Goal: Information Seeking & Learning: Learn about a topic

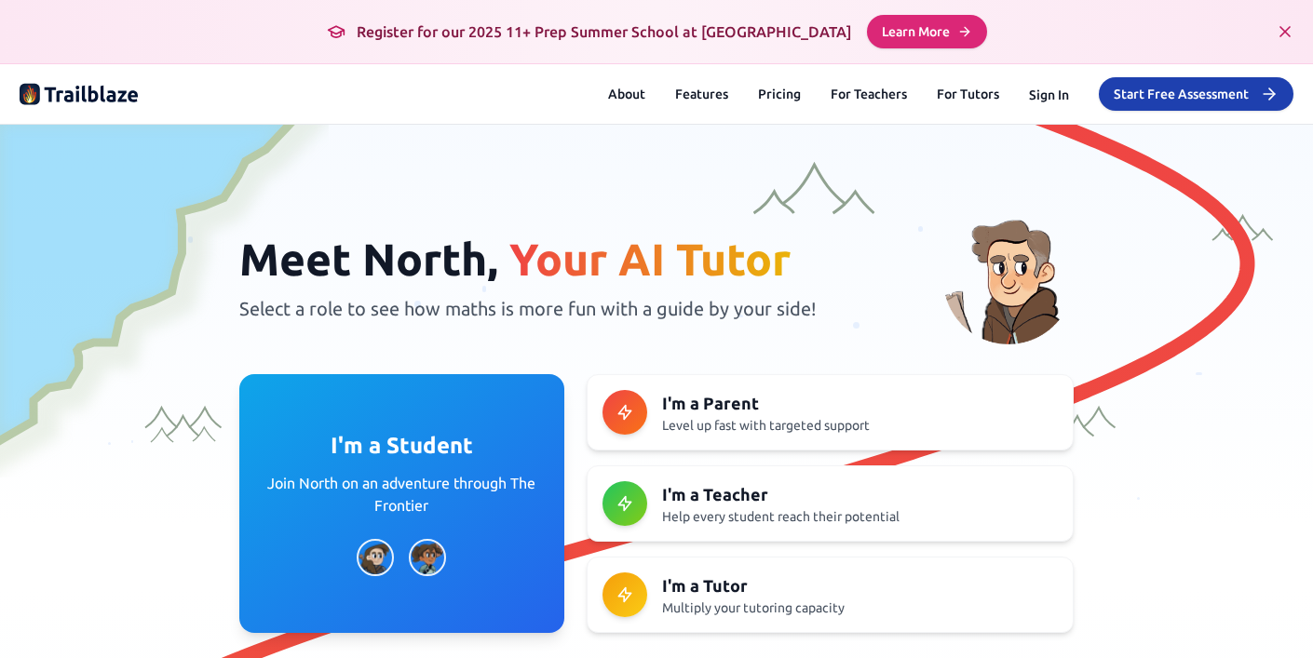
click at [1043, 80] on div "About Features Pricing For Teachers For Tutors Sign In Start Free Assessment" at bounding box center [950, 94] width 685 height 34
click at [1045, 102] on button "Sign In" at bounding box center [1049, 95] width 40 height 19
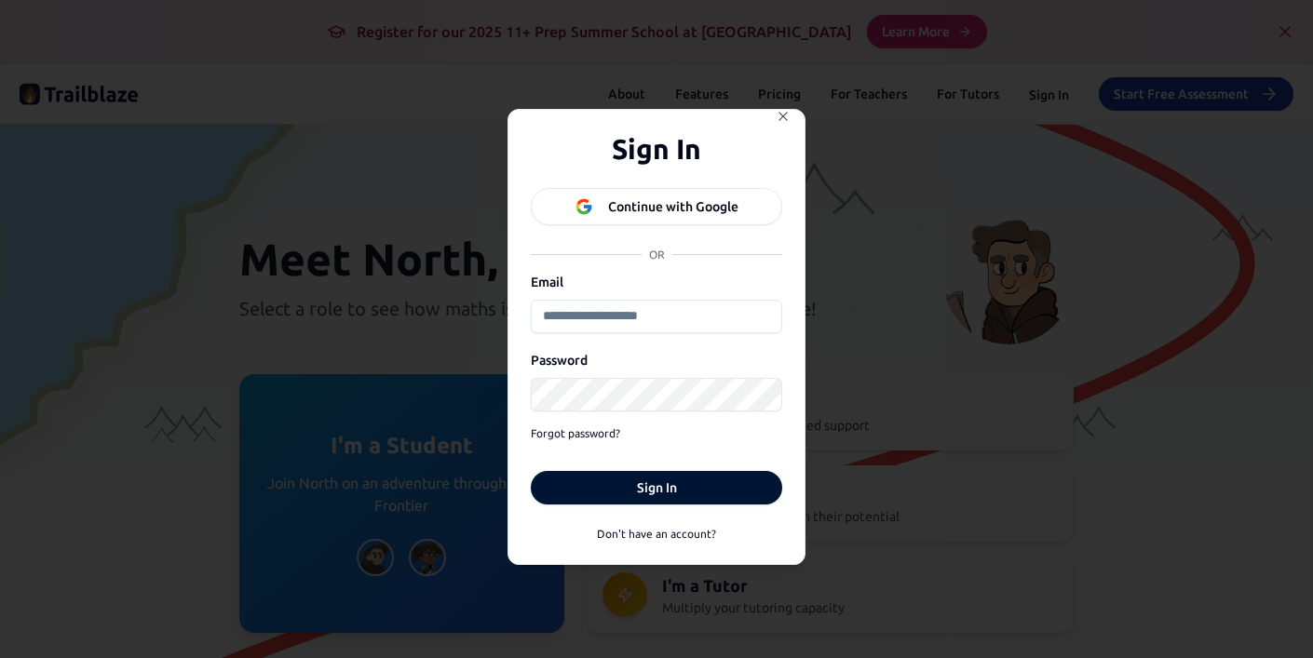
click at [685, 314] on input "Email" at bounding box center [656, 317] width 251 height 34
type input "**********"
click at [531, 471] on button "Sign In" at bounding box center [656, 488] width 251 height 34
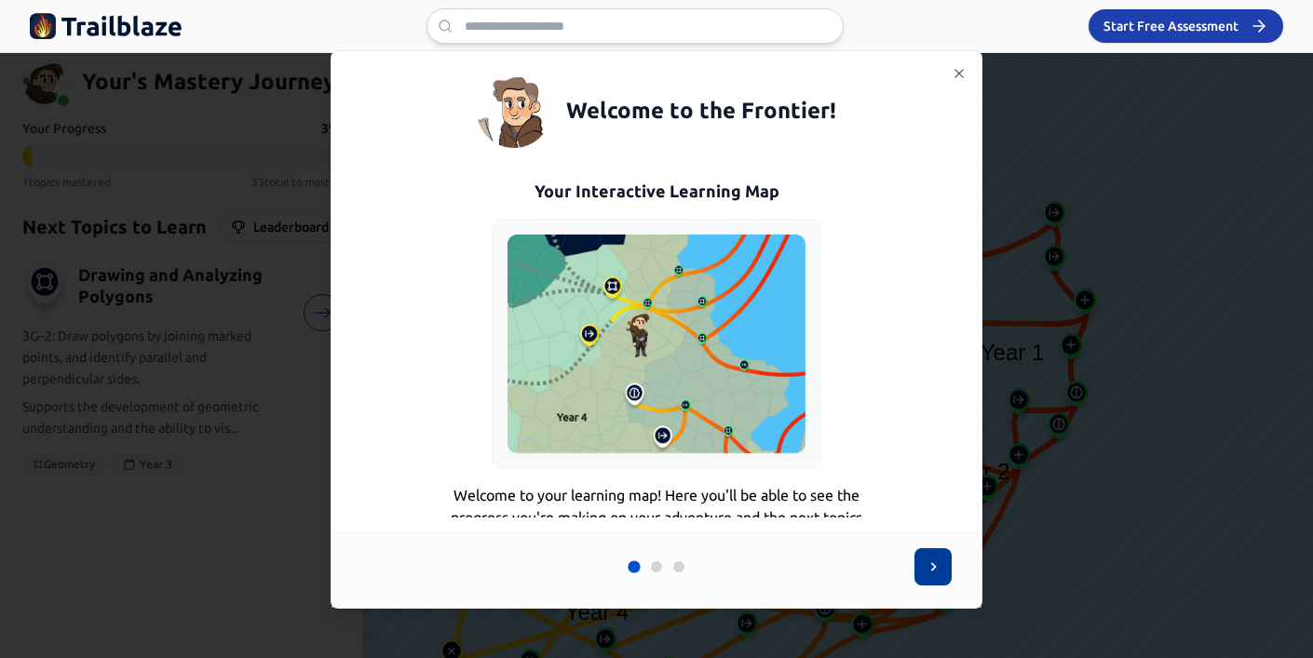
click at [942, 565] on button at bounding box center [932, 566] width 37 height 37
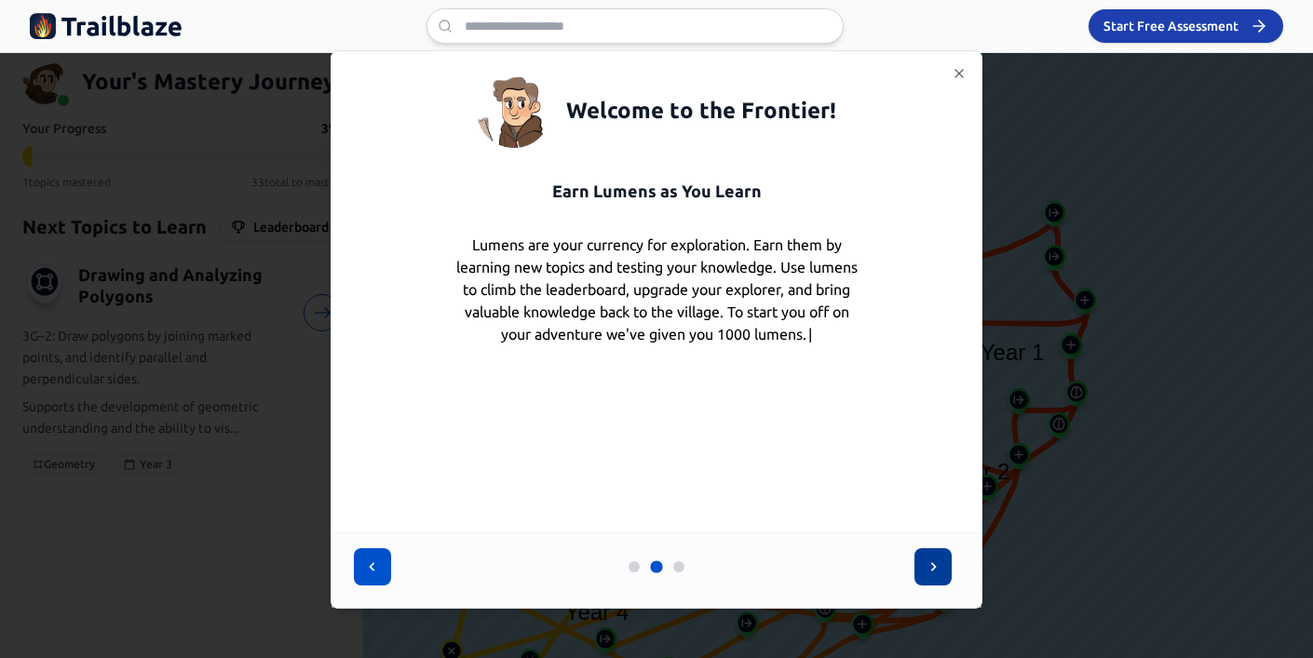
click at [919, 551] on button at bounding box center [932, 566] width 37 height 37
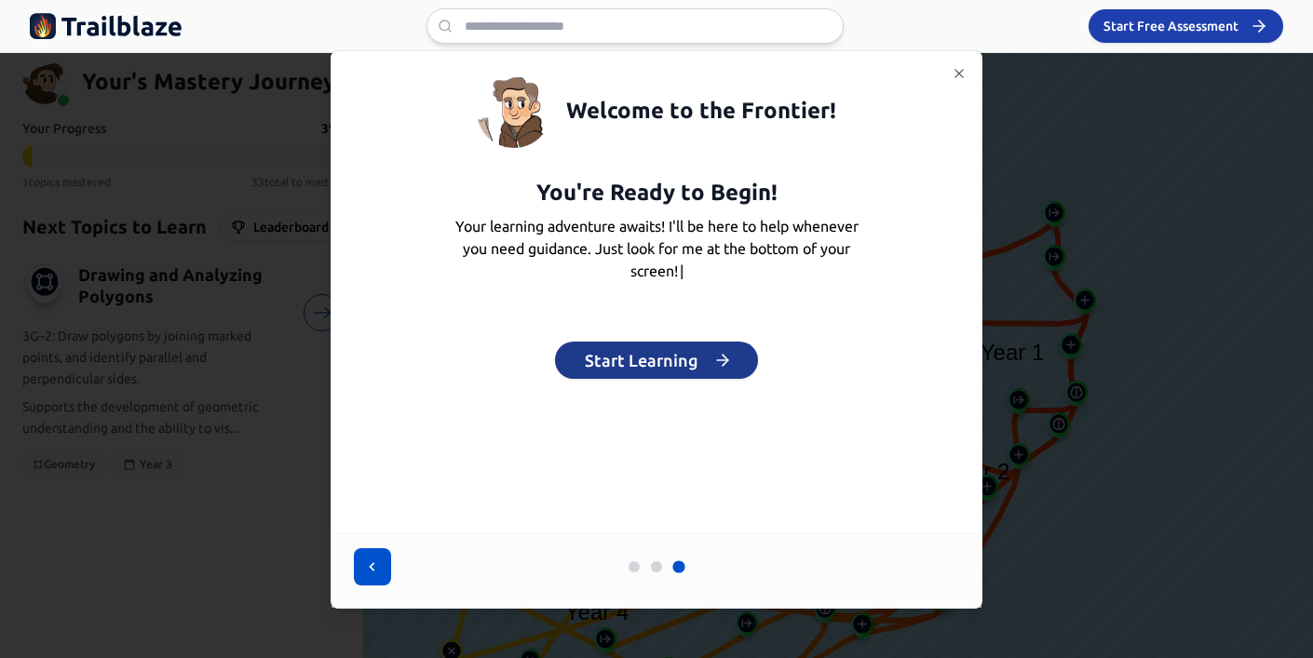
click at [669, 351] on button "Start Learning" at bounding box center [656, 360] width 203 height 37
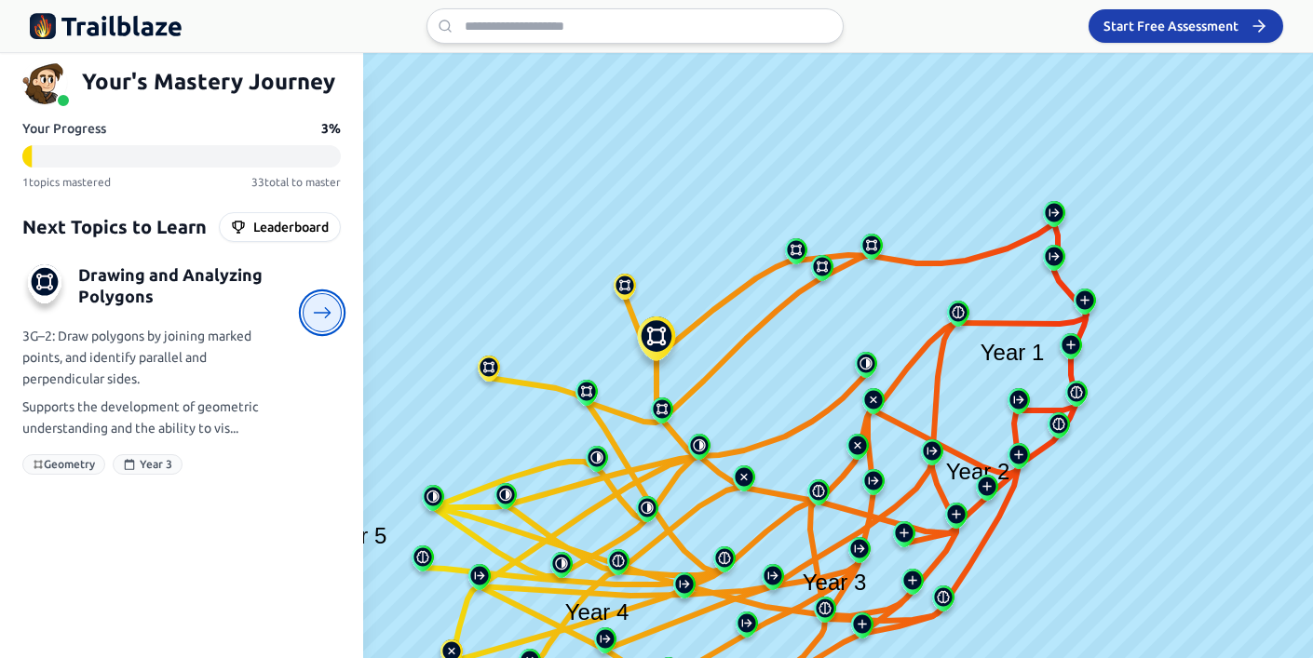
click at [314, 314] on icon at bounding box center [323, 314] width 20 height 20
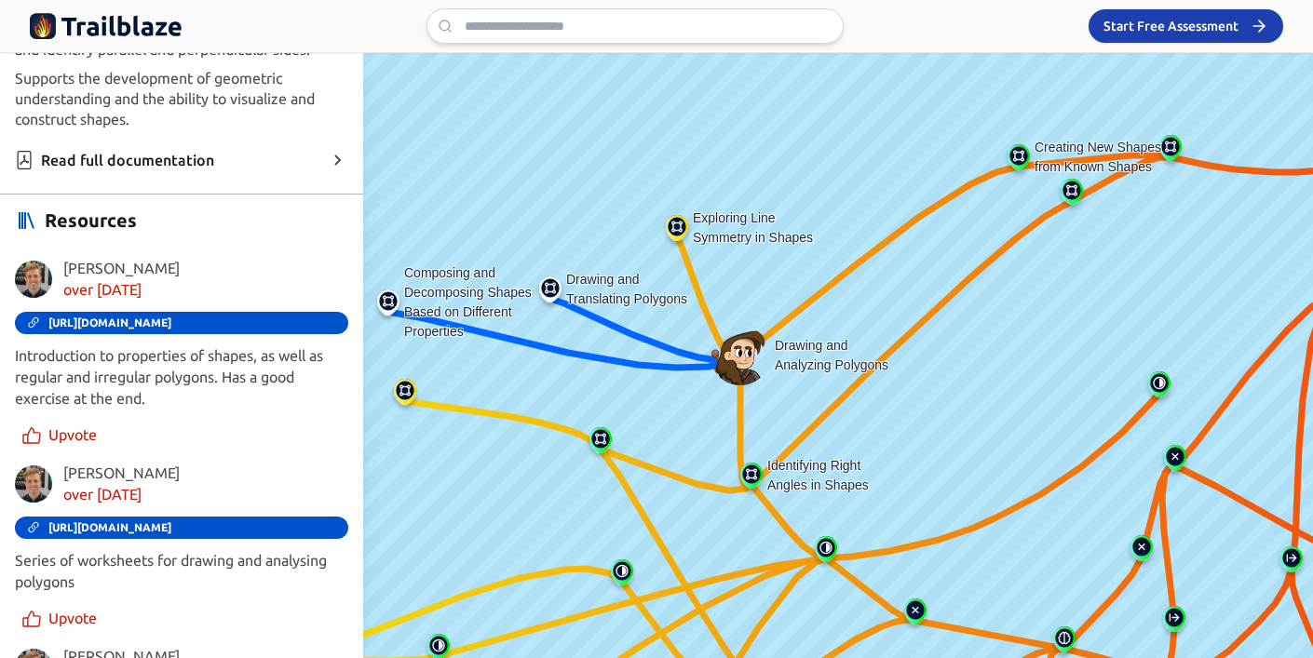
scroll to position [596, 0]
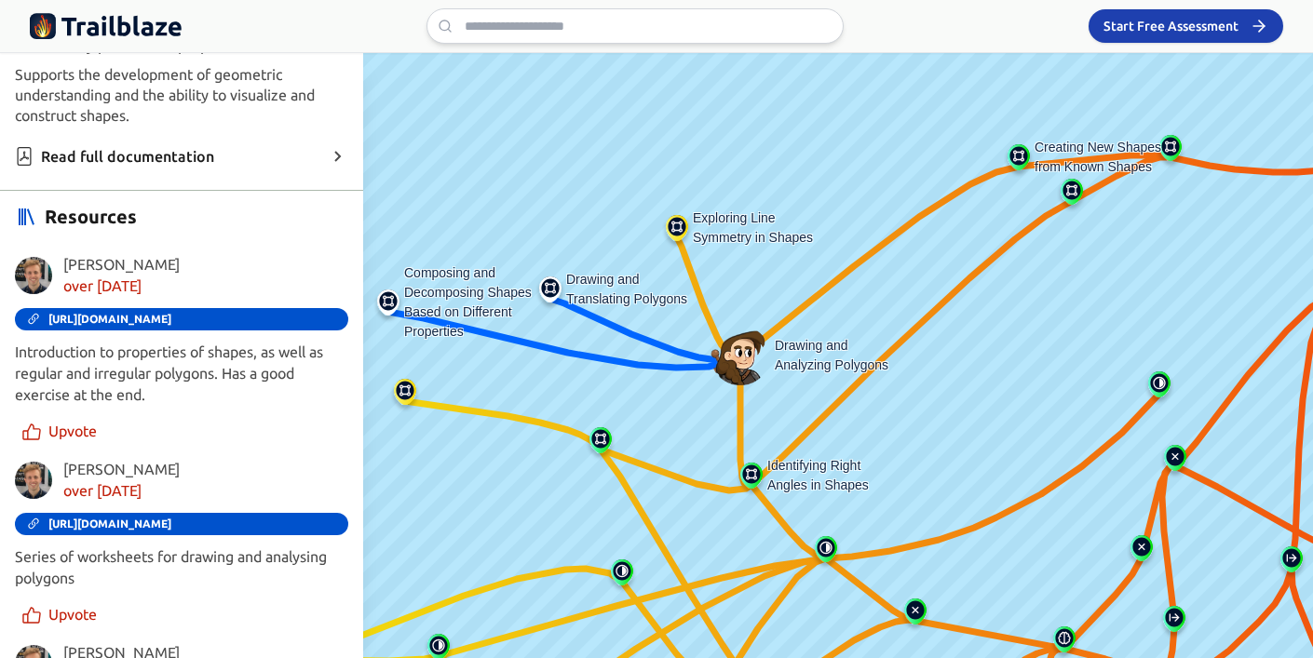
click at [147, 305] on div "[PERSON_NAME] over [DATE] [URL][DOMAIN_NAME] Introduction to properties of shap…" at bounding box center [181, 350] width 333 height 192
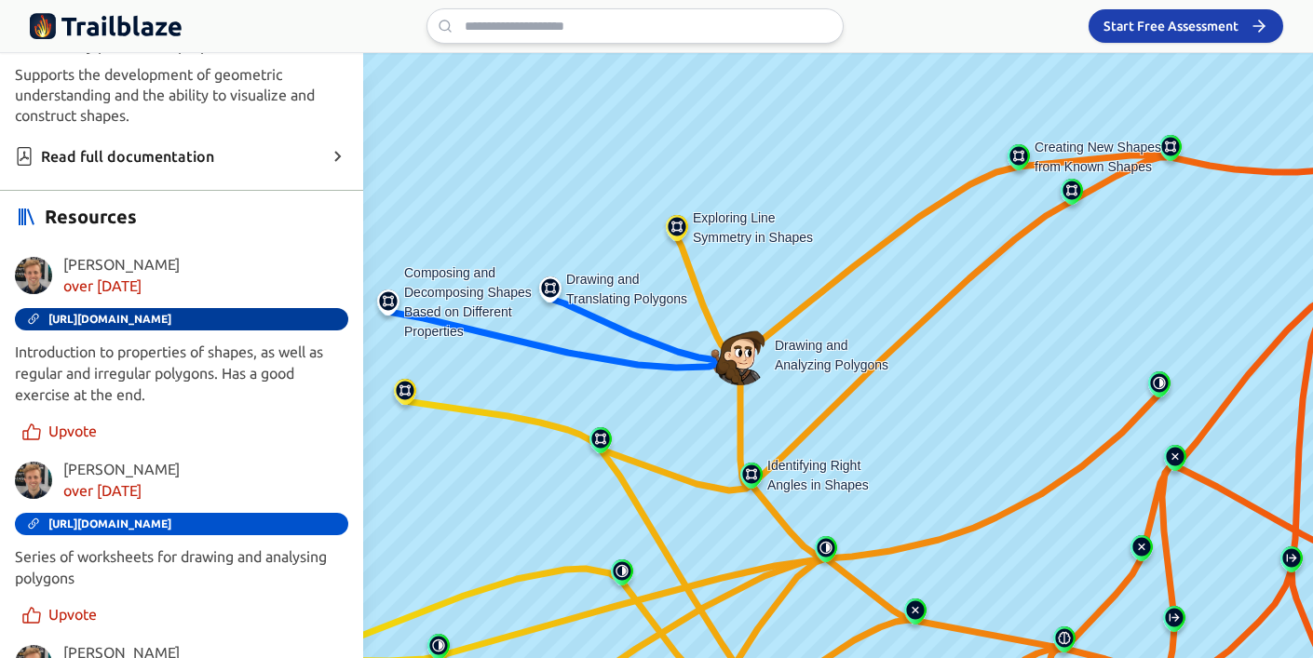
click at [146, 316] on span "[URL][DOMAIN_NAME]" at bounding box center [109, 319] width 123 height 13
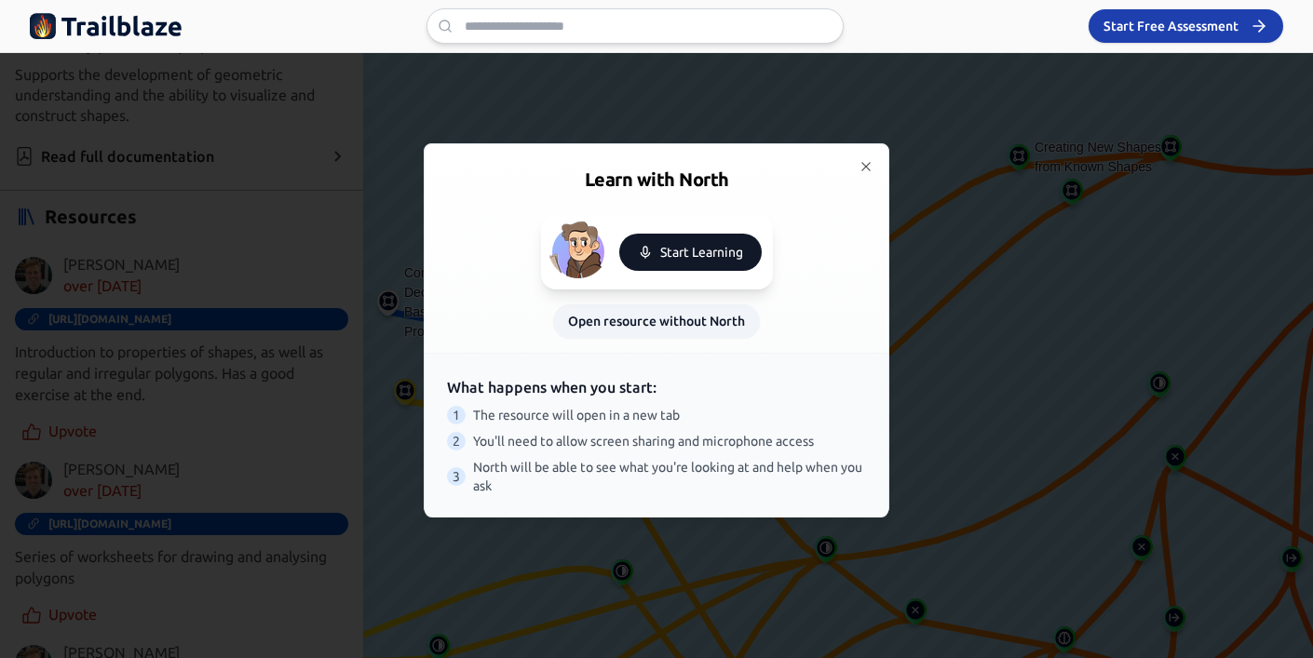
click at [660, 247] on button "Start Learning" at bounding box center [690, 252] width 142 height 37
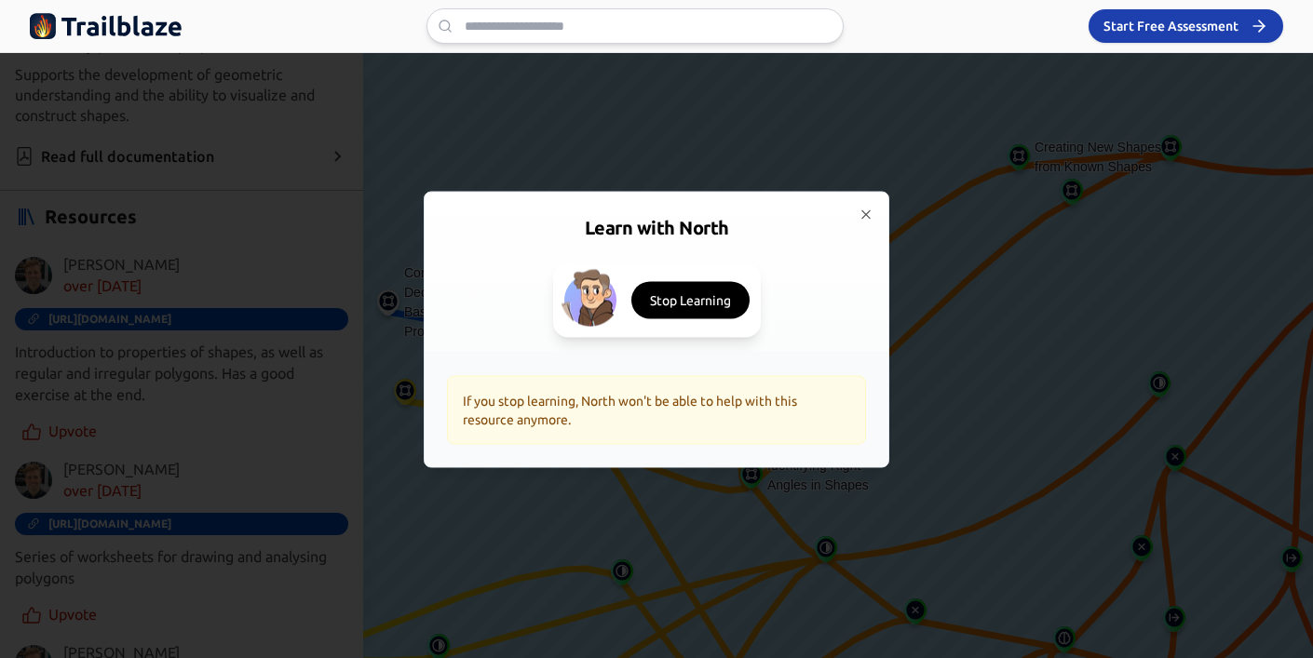
click at [858, 206] on div "Learn with North Stop Learning" at bounding box center [657, 272] width 464 height 160
click at [862, 220] on icon "button" at bounding box center [866, 214] width 15 height 15
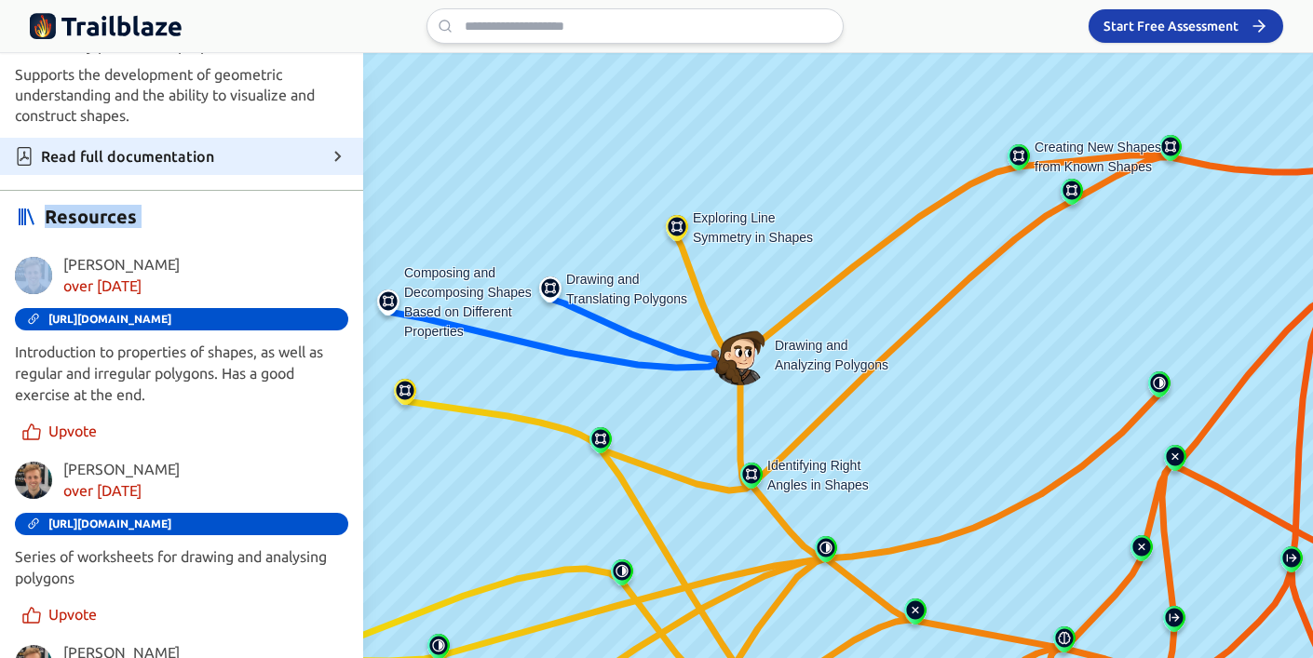
drag, startPoint x: 261, startPoint y: 247, endPoint x: 264, endPoint y: 172, distance: 74.5
click at [264, 172] on div "Suggested Action Take Topic Test Curriculum 3G–2: Draw polygons by joining mark…" at bounding box center [181, 173] width 363 height 658
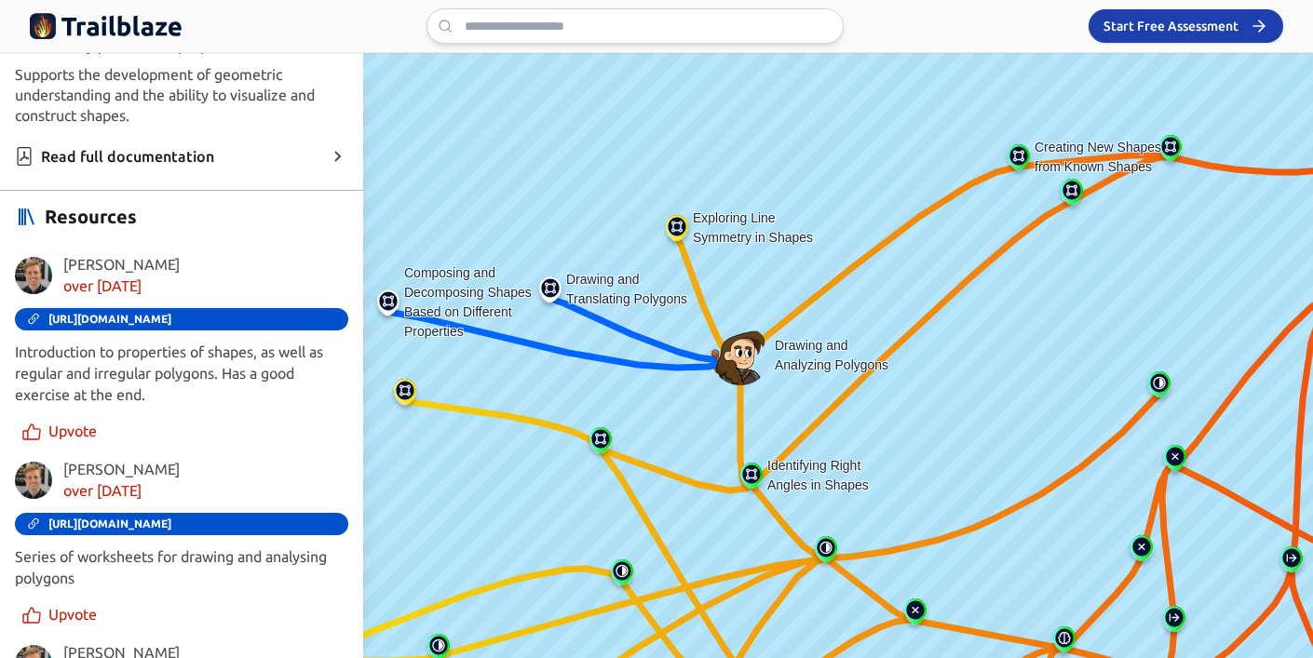
click at [253, 221] on div "Resources" at bounding box center [181, 216] width 333 height 23
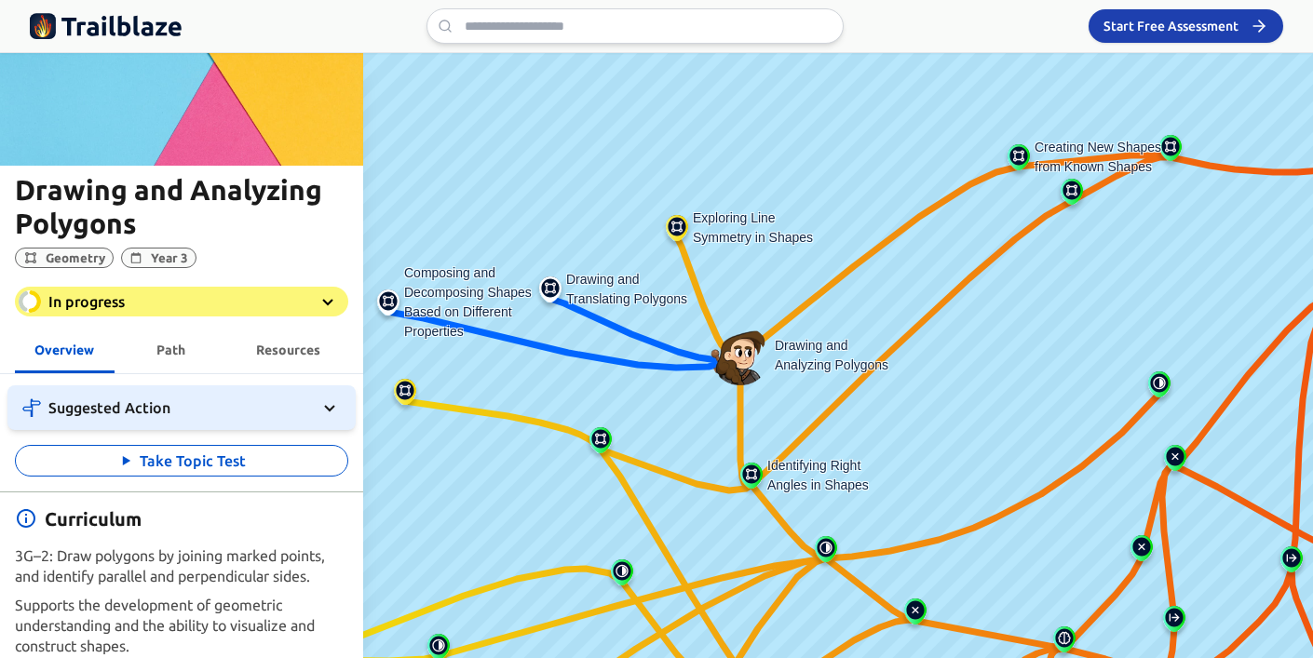
scroll to position [0, 0]
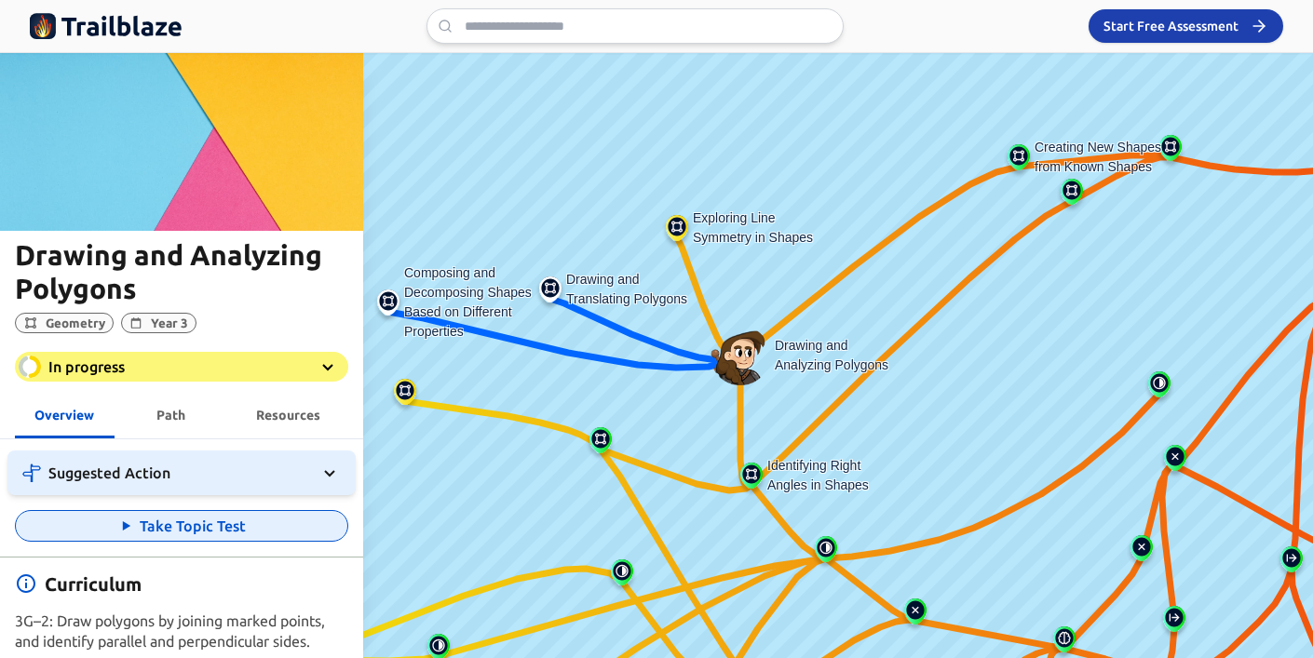
click at [227, 525] on button "Take Topic Test" at bounding box center [181, 526] width 333 height 32
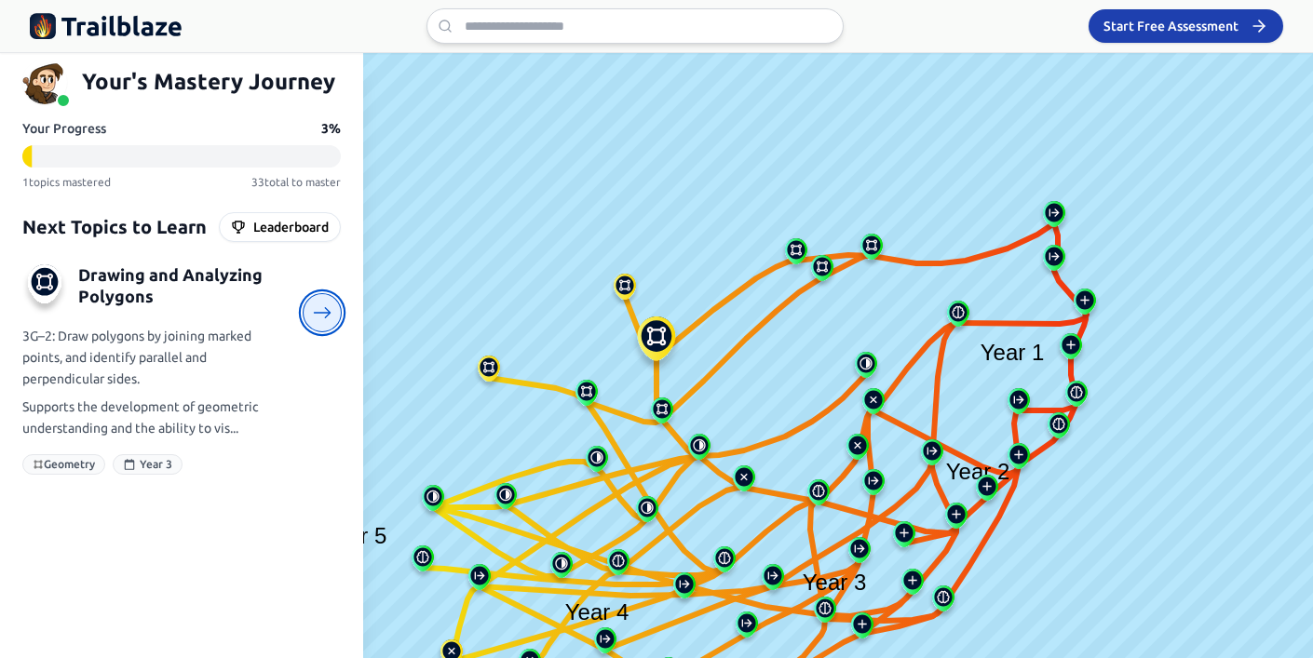
click at [320, 313] on icon at bounding box center [323, 314] width 20 height 20
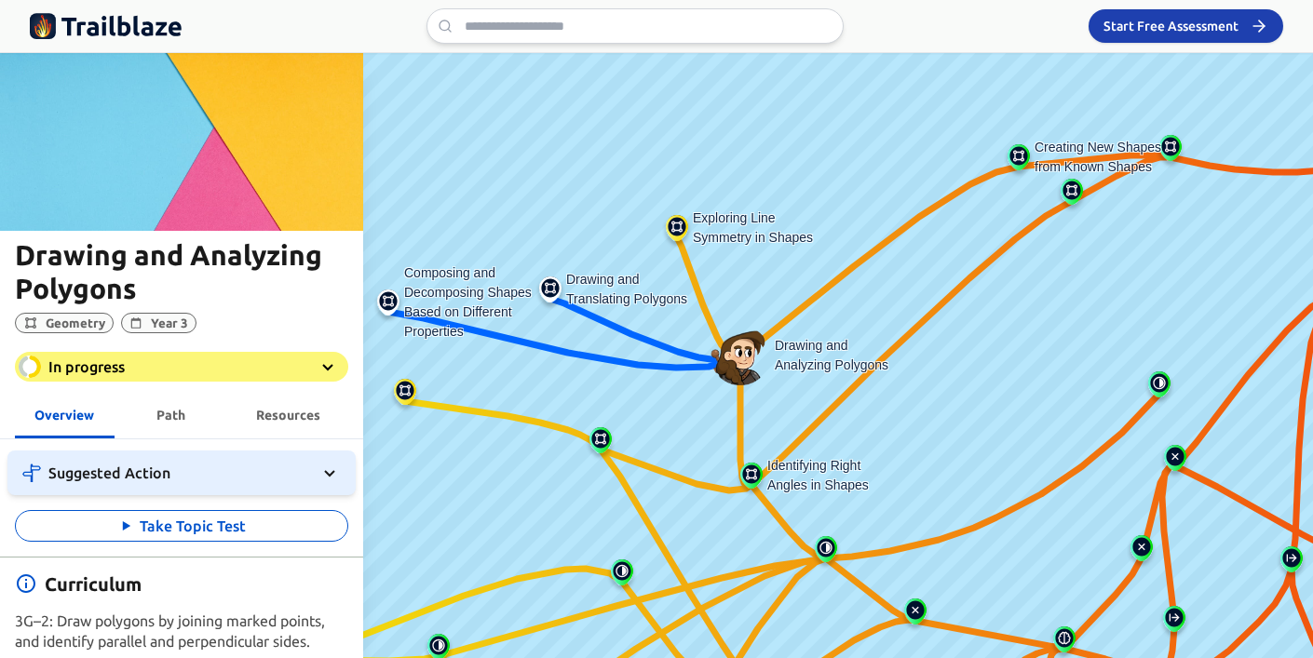
click at [211, 362] on div "In progress" at bounding box center [181, 367] width 333 height 30
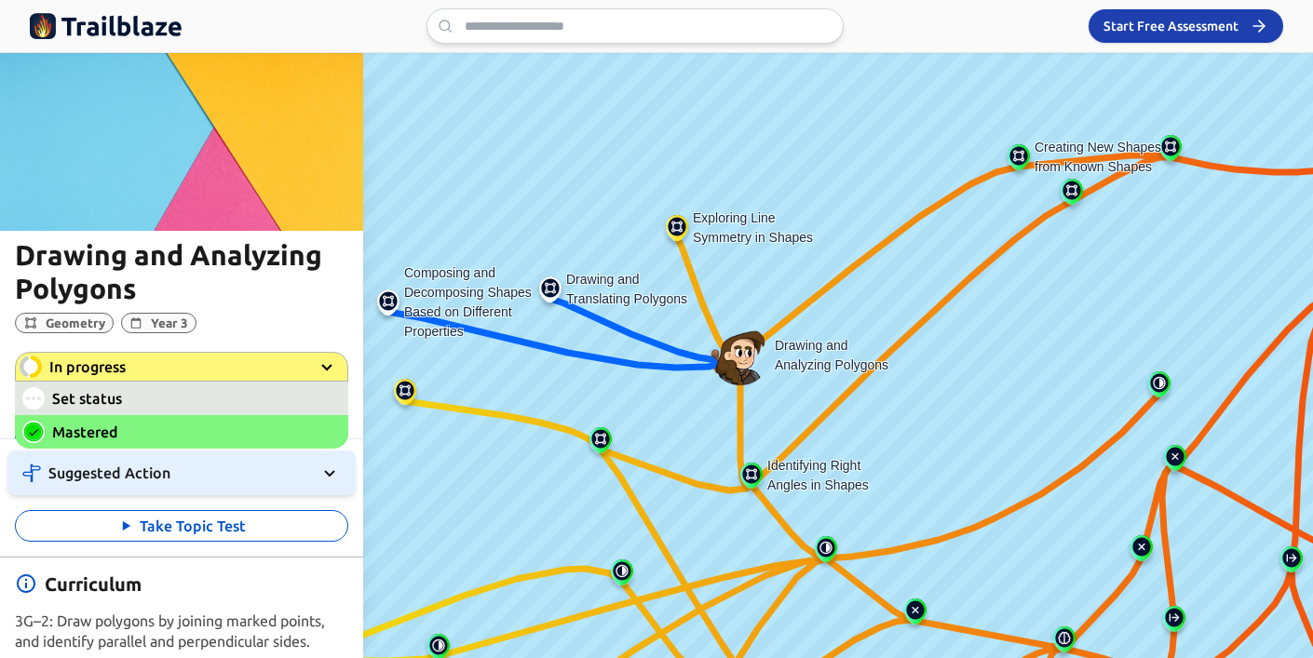
click at [205, 436] on span "Mastered" at bounding box center [187, 432] width 270 height 22
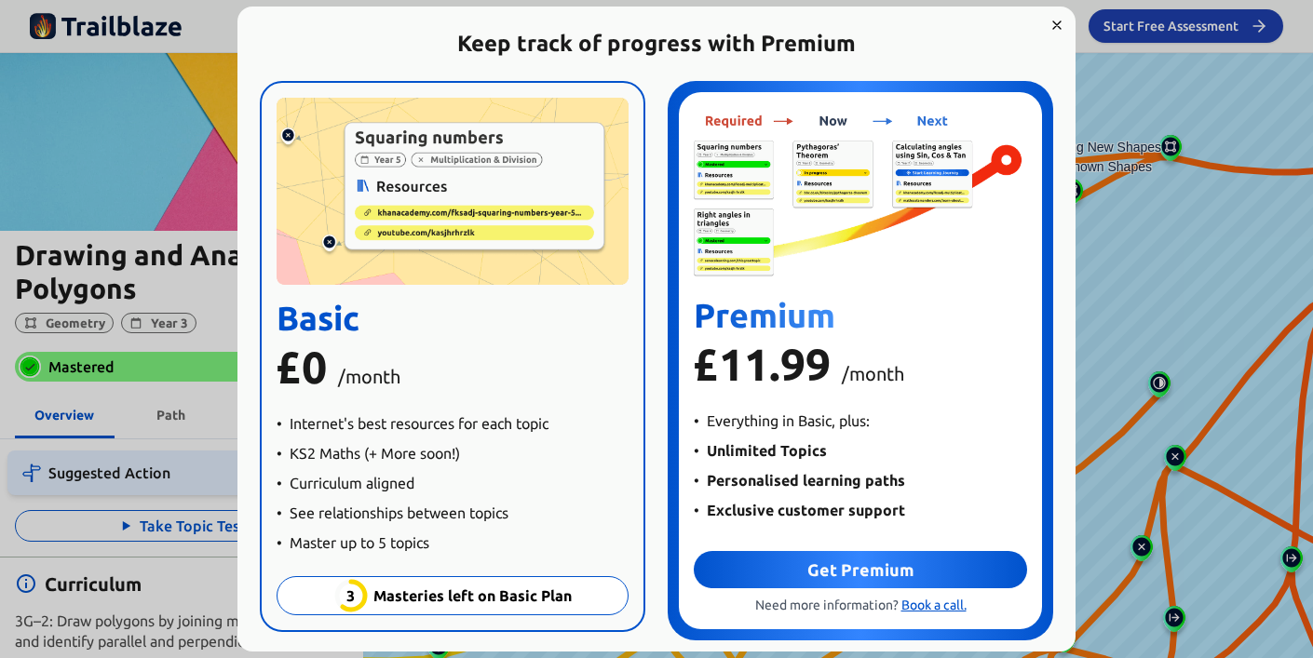
click at [380, 315] on h2 "Basic" at bounding box center [453, 318] width 352 height 37
click at [382, 371] on span "/month" at bounding box center [369, 376] width 62 height 21
click at [382, 370] on span "/month" at bounding box center [369, 376] width 62 height 21
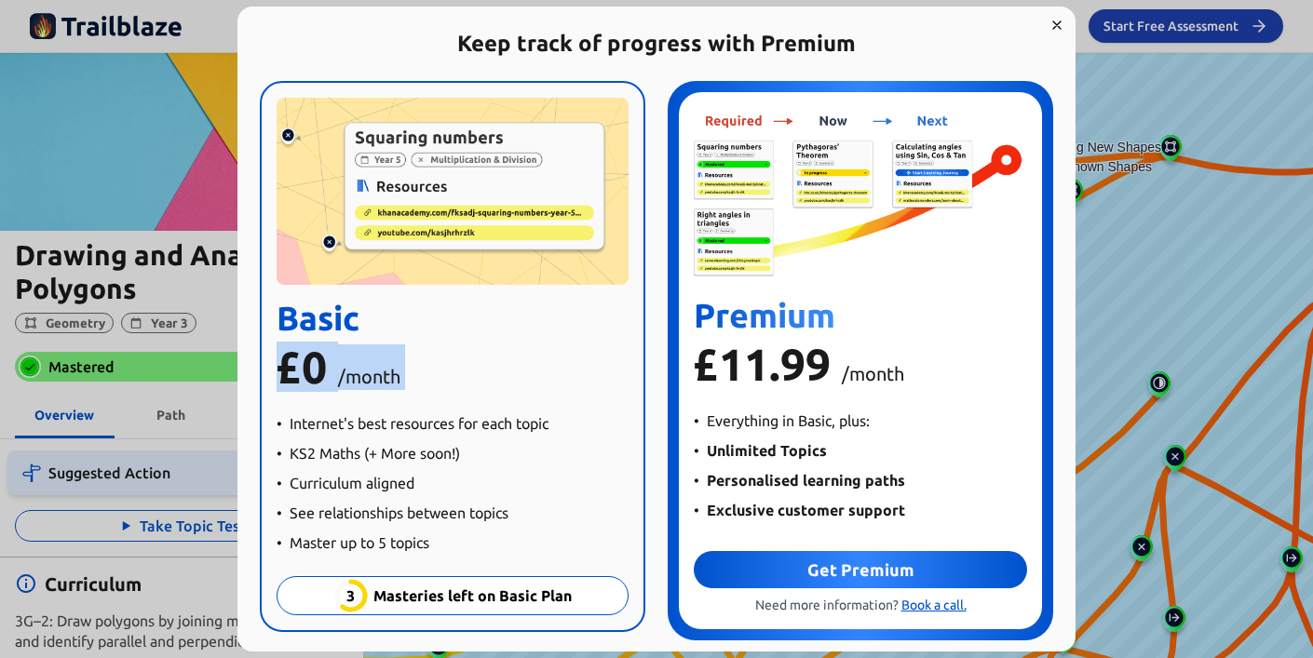
click at [382, 370] on span "/month" at bounding box center [369, 376] width 62 height 21
click at [449, 348] on p "£ 0 /month" at bounding box center [453, 368] width 352 height 46
click at [1055, 21] on icon "Close" at bounding box center [1056, 25] width 15 height 15
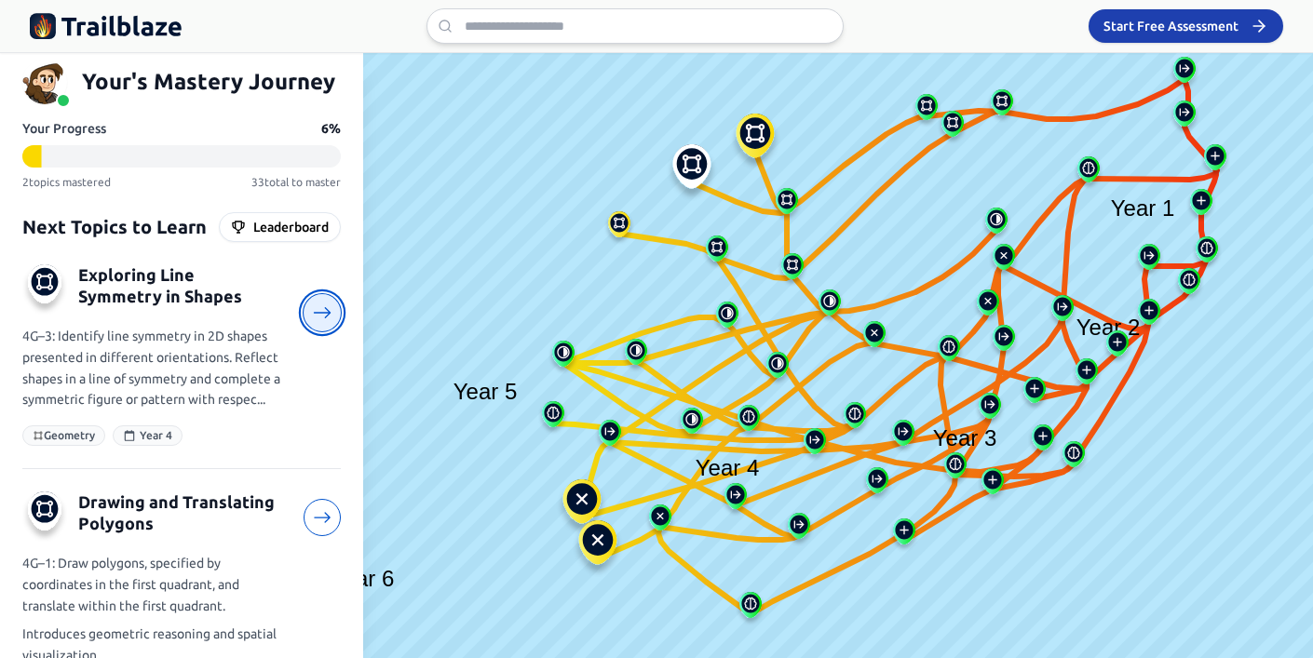
click at [324, 323] on link at bounding box center [322, 312] width 39 height 39
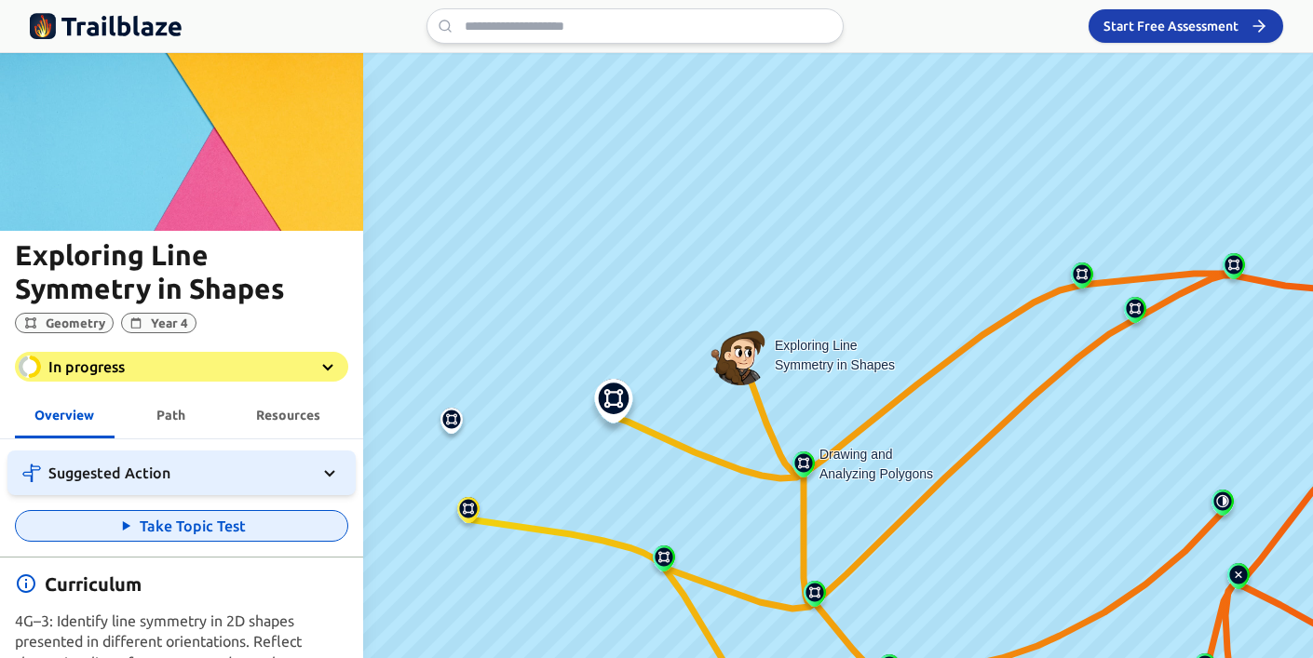
click at [188, 538] on button "Take Topic Test" at bounding box center [181, 526] width 333 height 32
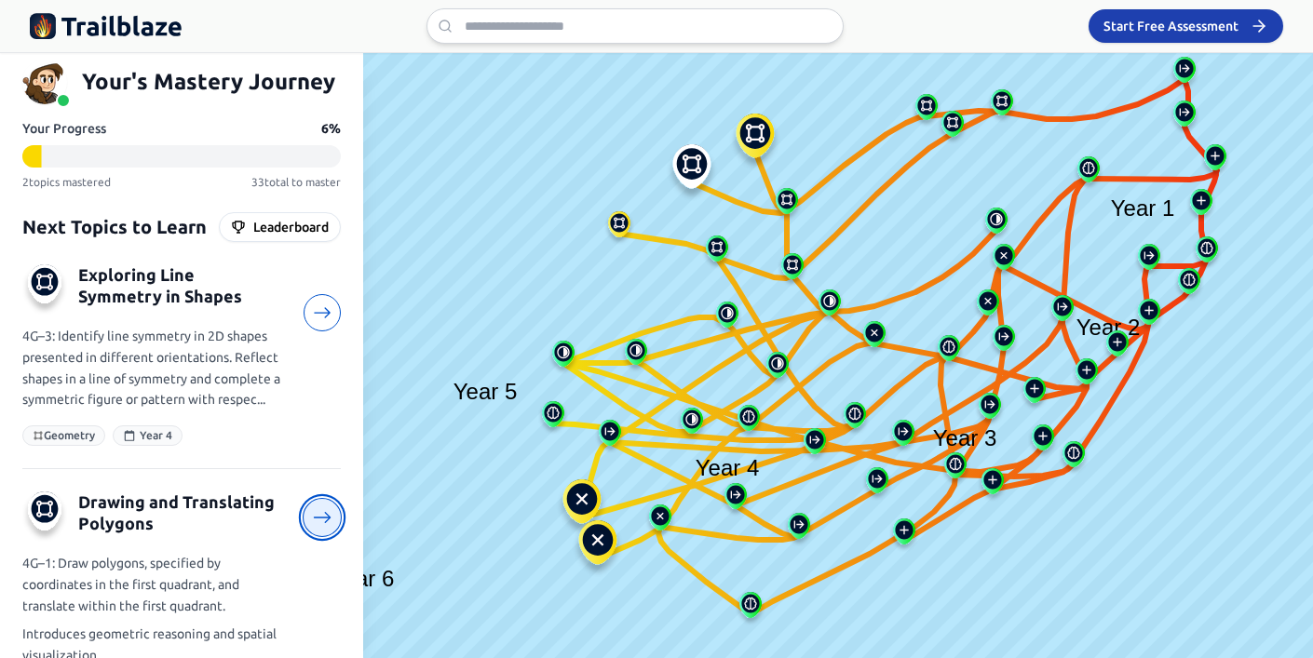
click at [313, 521] on icon at bounding box center [323, 518] width 20 height 20
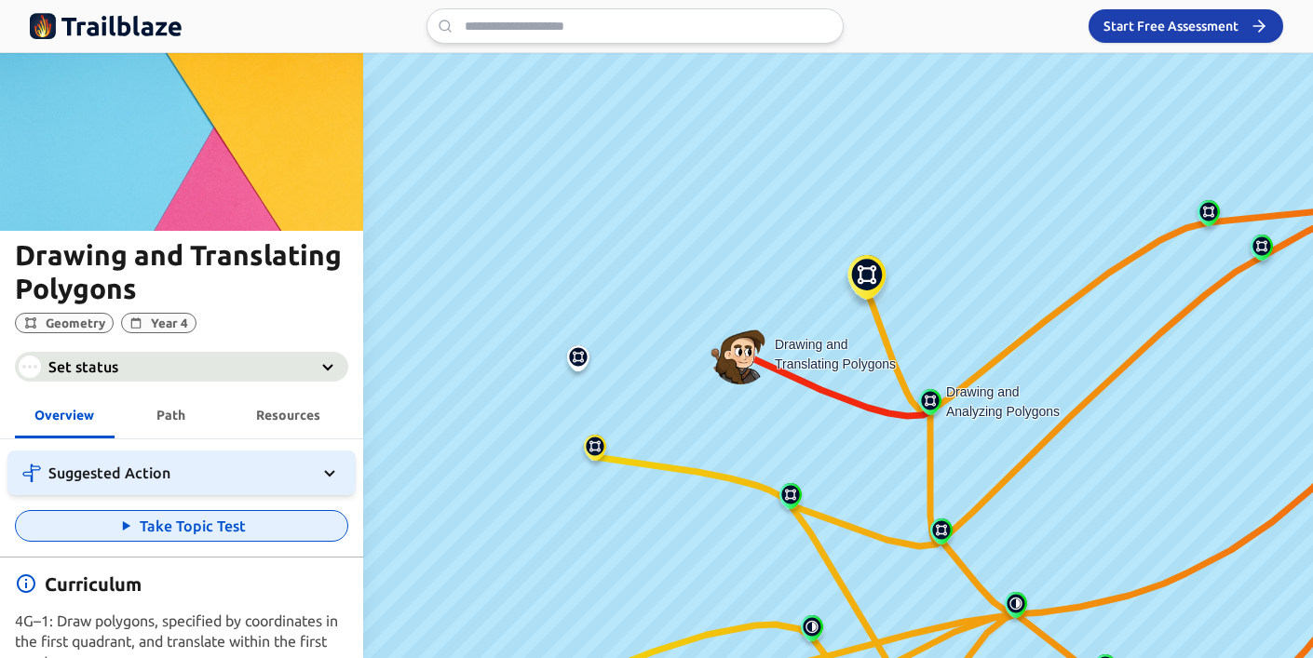
click at [87, 518] on button "Take Topic Test" at bounding box center [181, 526] width 333 height 32
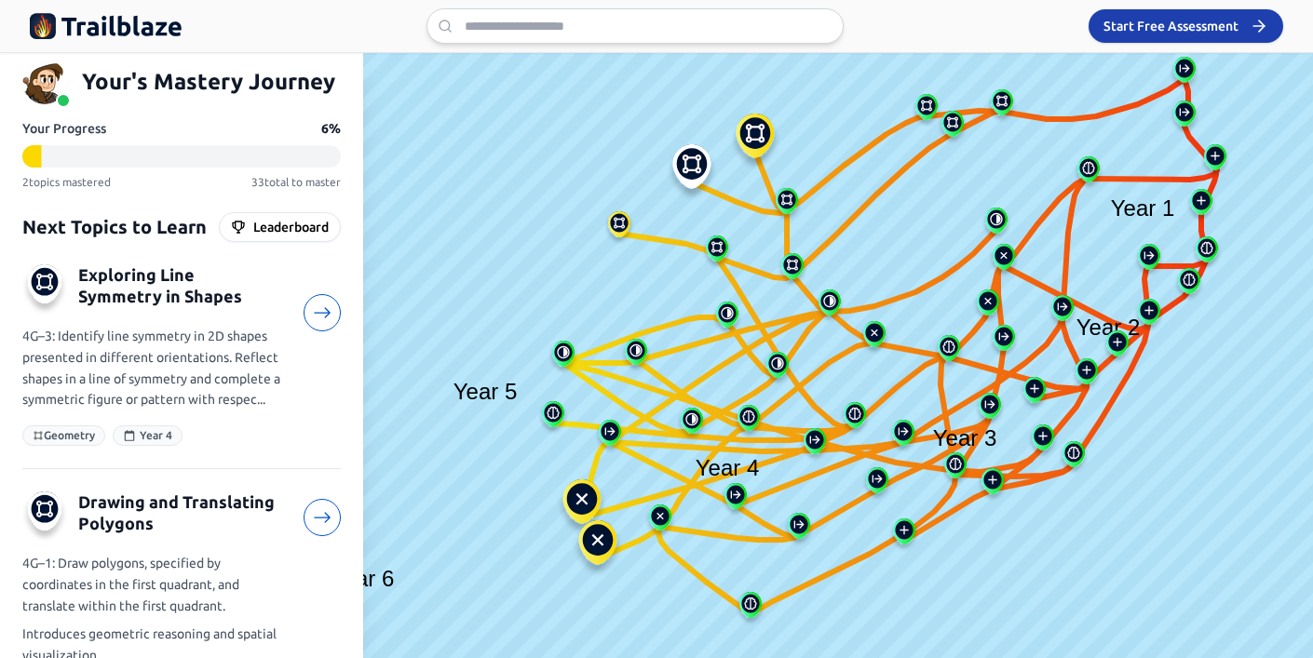
click at [71, 582] on div "4G–1: Draw polygons, specified by coordinates in the first quadrant, and transl…" at bounding box center [151, 610] width 259 height 114
click at [319, 314] on icon at bounding box center [323, 314] width 20 height 20
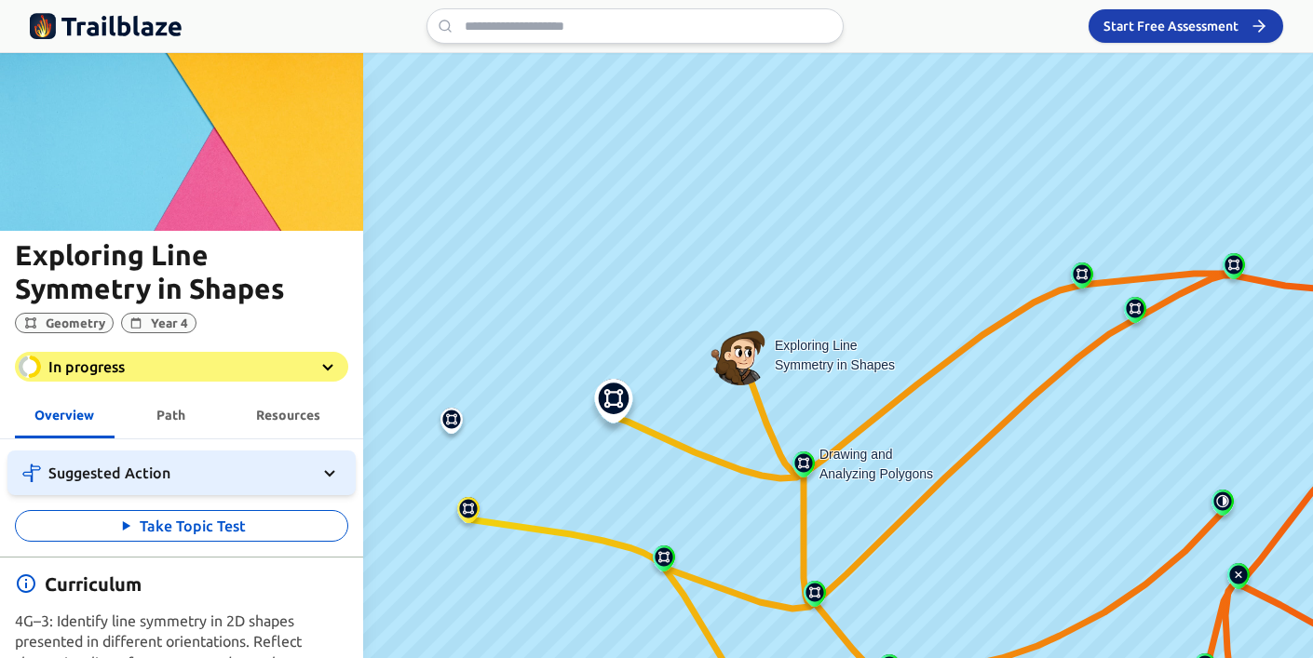
click at [169, 466] on span "Suggested Action" at bounding box center [109, 473] width 122 height 17
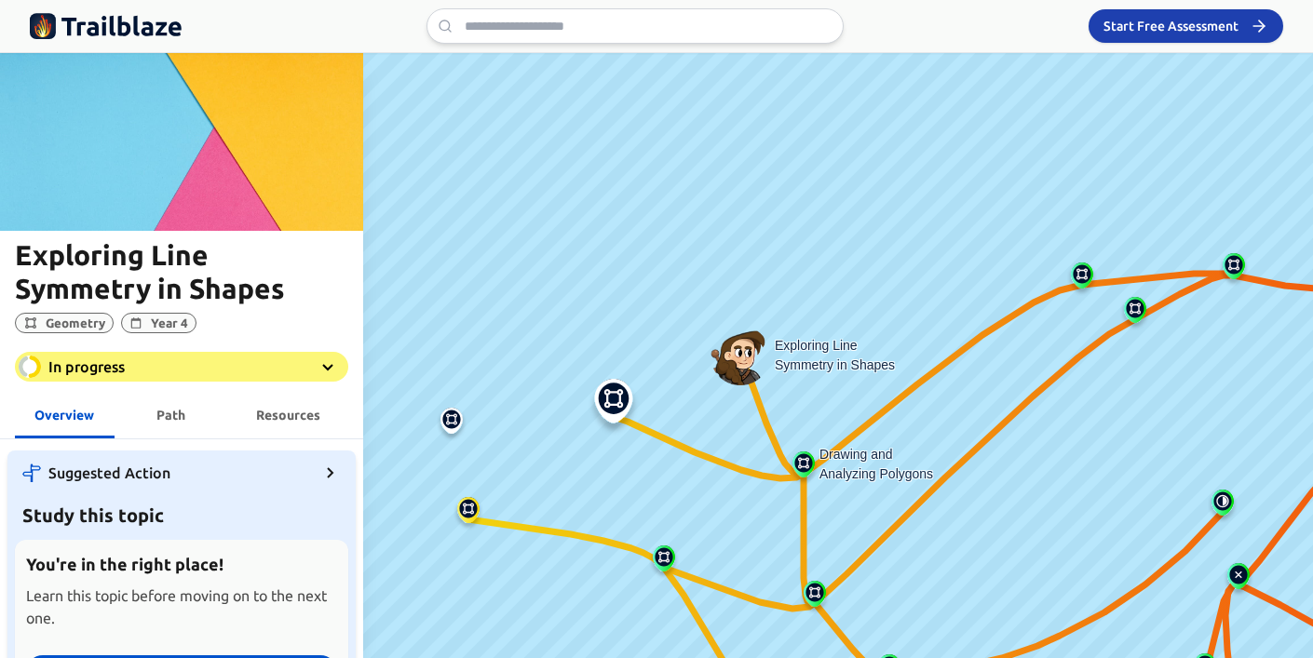
click at [179, 557] on h4 "You're in the right place!" at bounding box center [181, 564] width 311 height 26
click at [182, 562] on h4 "You're in the right place!" at bounding box center [181, 564] width 311 height 26
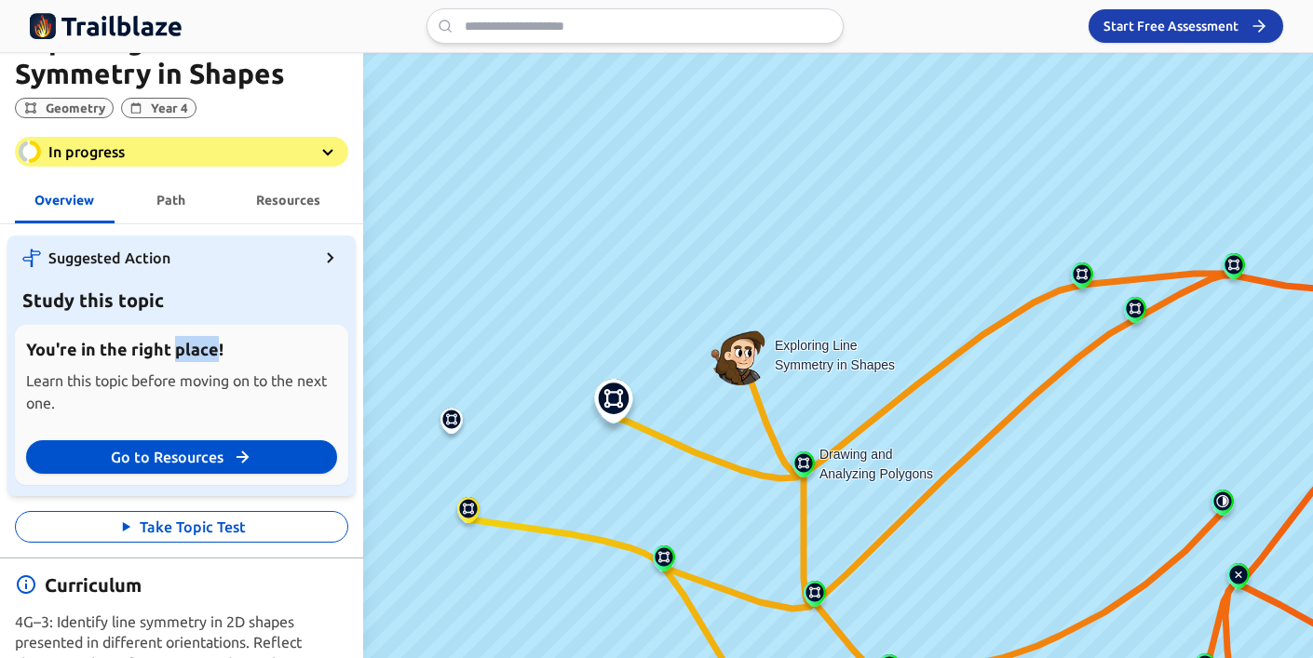
scroll to position [223, 0]
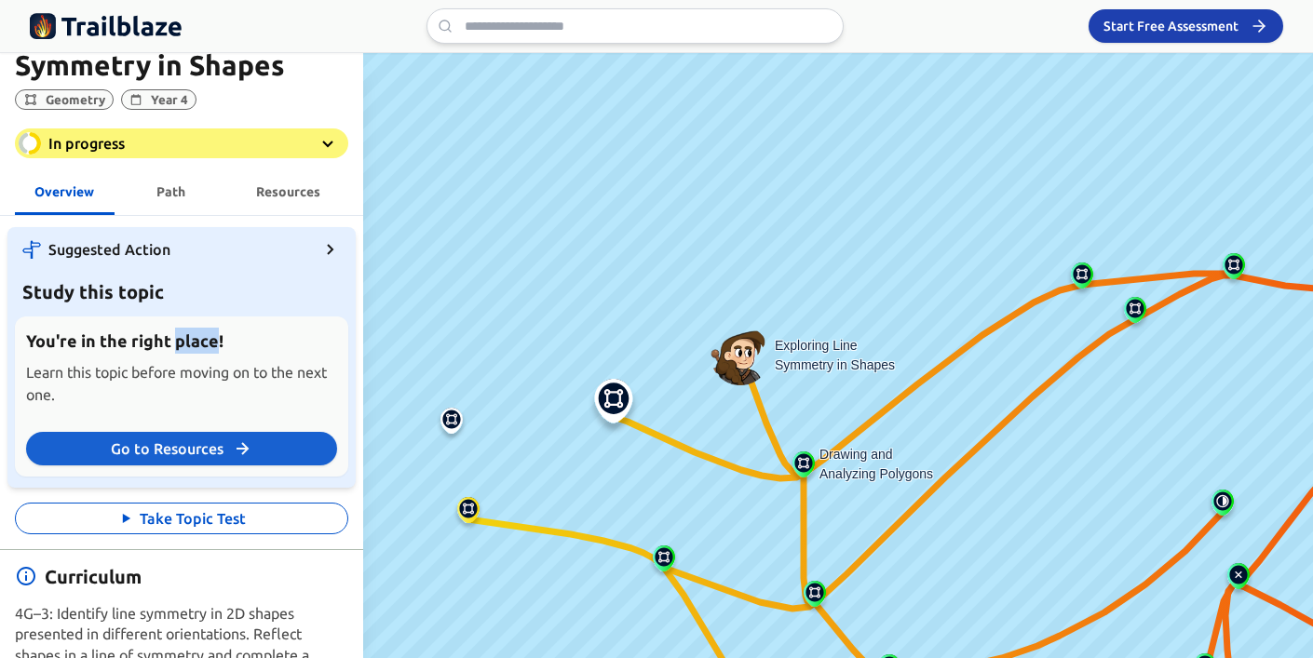
click at [169, 455] on button "Go to Resources" at bounding box center [181, 449] width 311 height 34
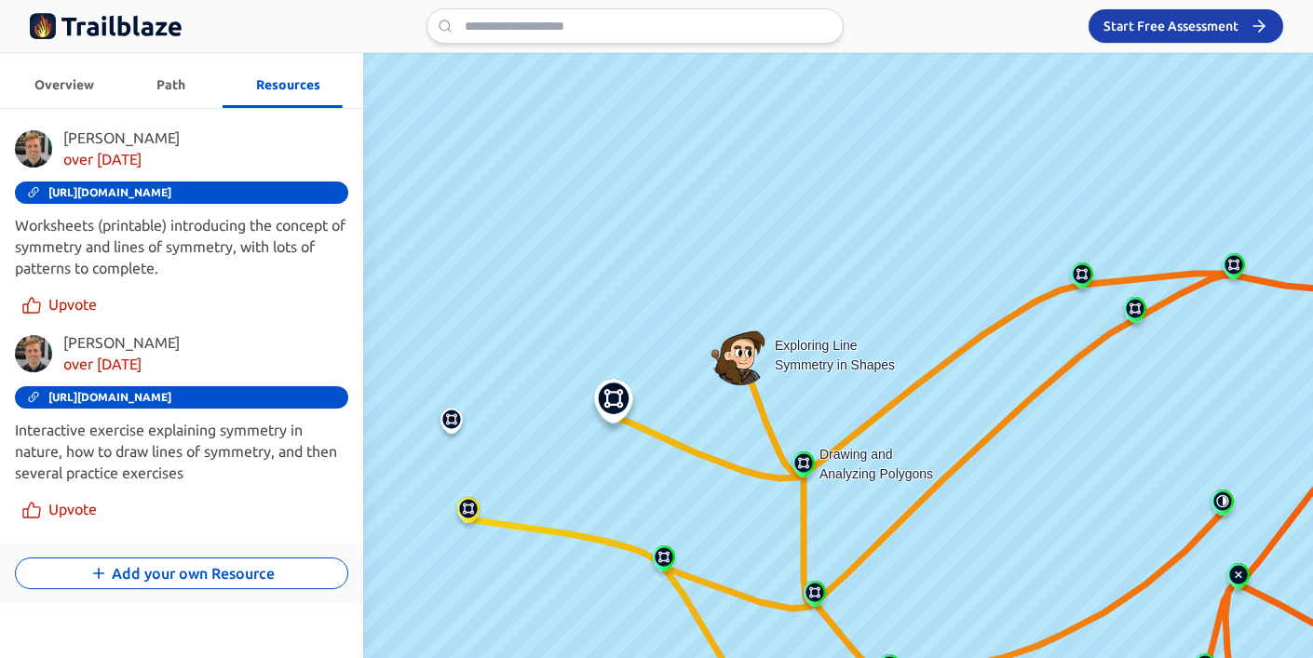
scroll to position [337, 0]
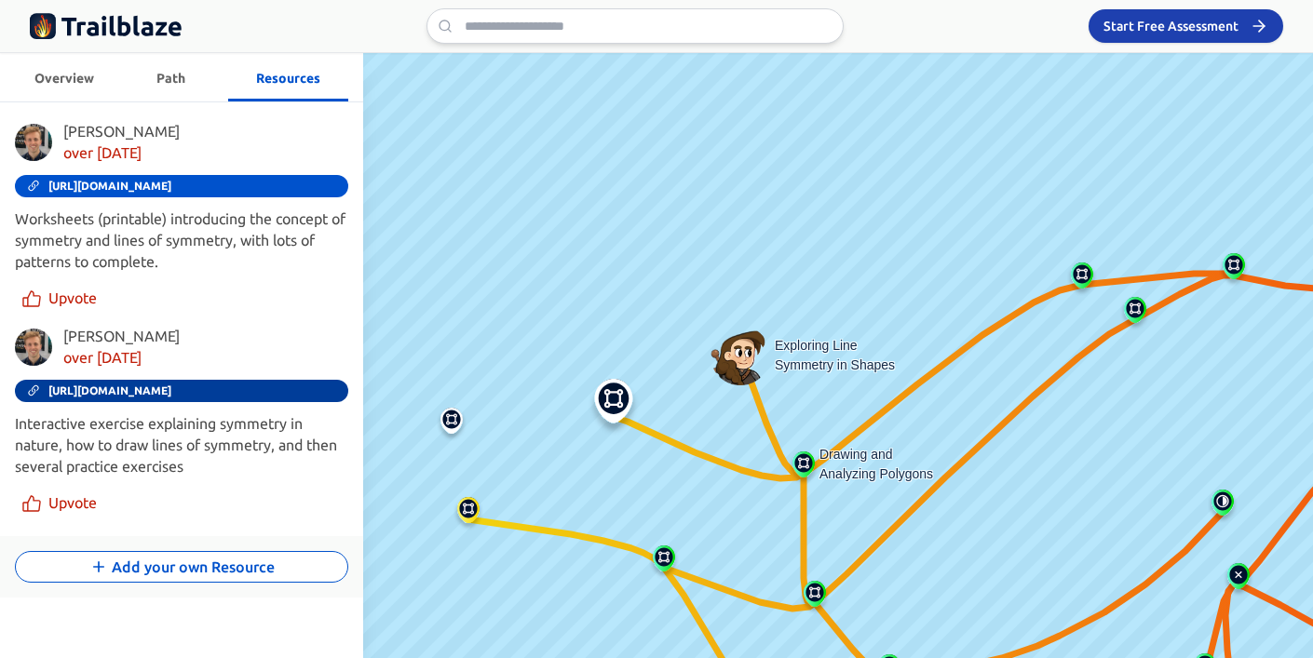
click at [250, 383] on link "[URL][DOMAIN_NAME]" at bounding box center [181, 391] width 333 height 22
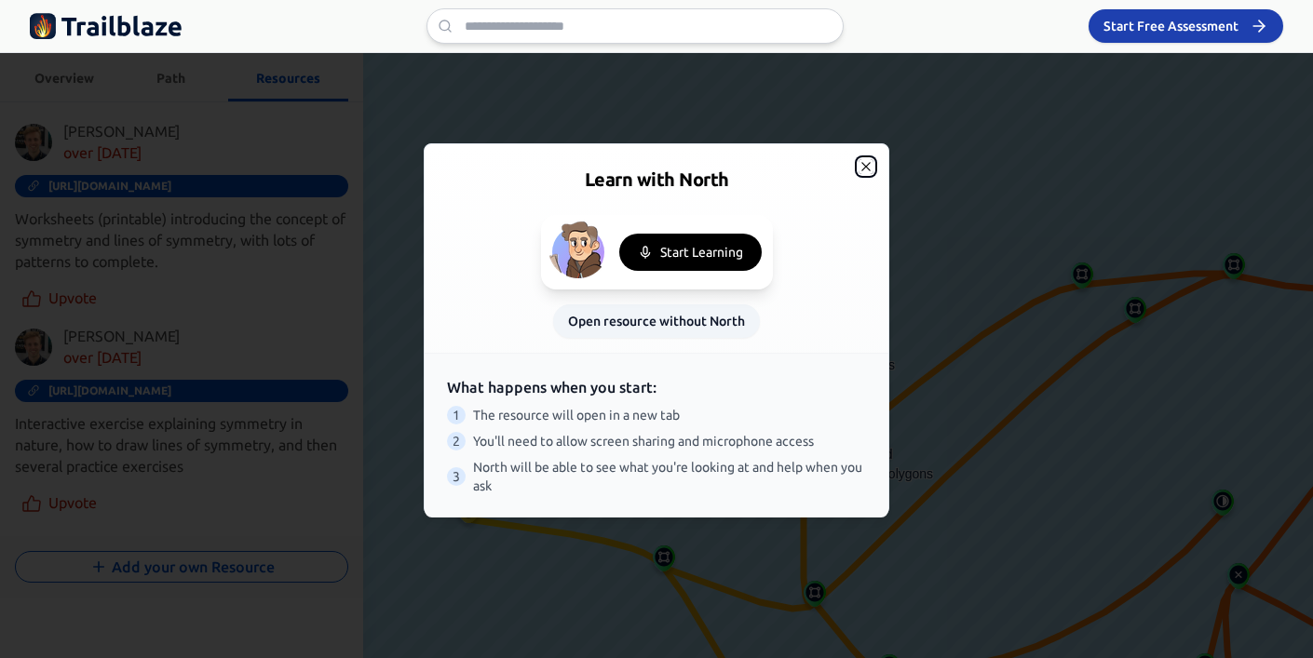
click at [868, 169] on icon "button" at bounding box center [866, 166] width 15 height 15
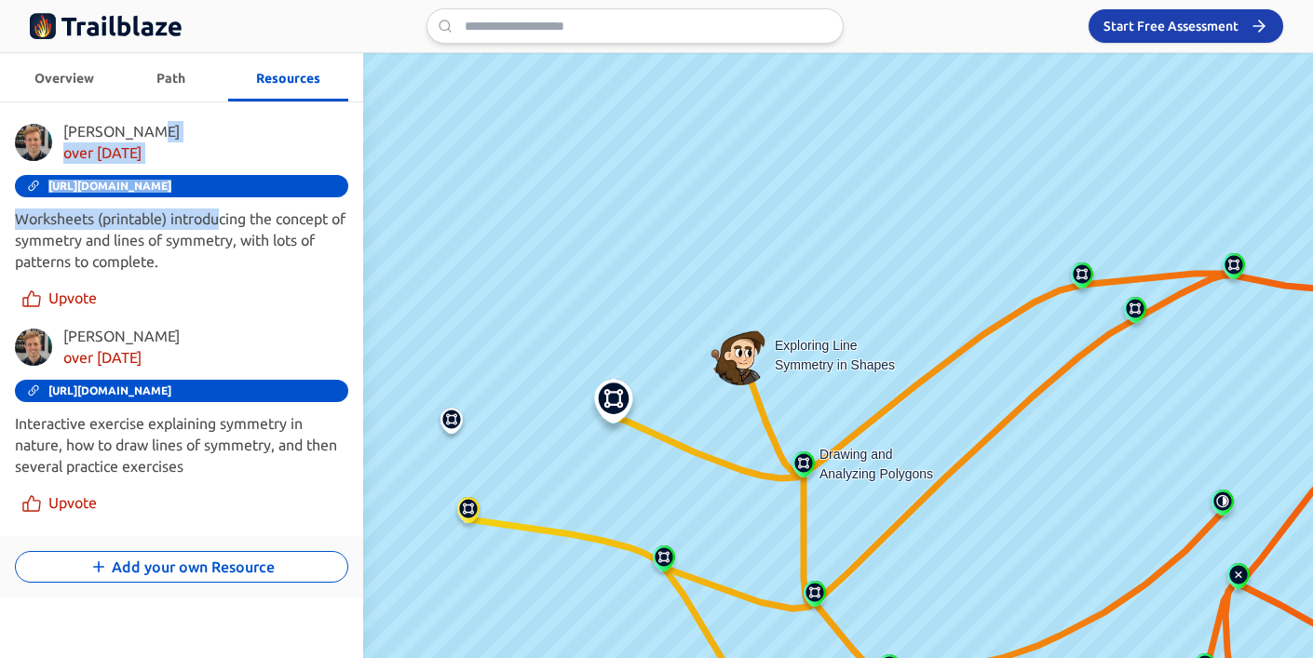
drag, startPoint x: 223, startPoint y: 136, endPoint x: 224, endPoint y: 213, distance: 77.3
click at [224, 213] on div "[PERSON_NAME] over [DATE] [URL][DOMAIN_NAME] Worksheets (printable) introducing…" at bounding box center [181, 217] width 333 height 192
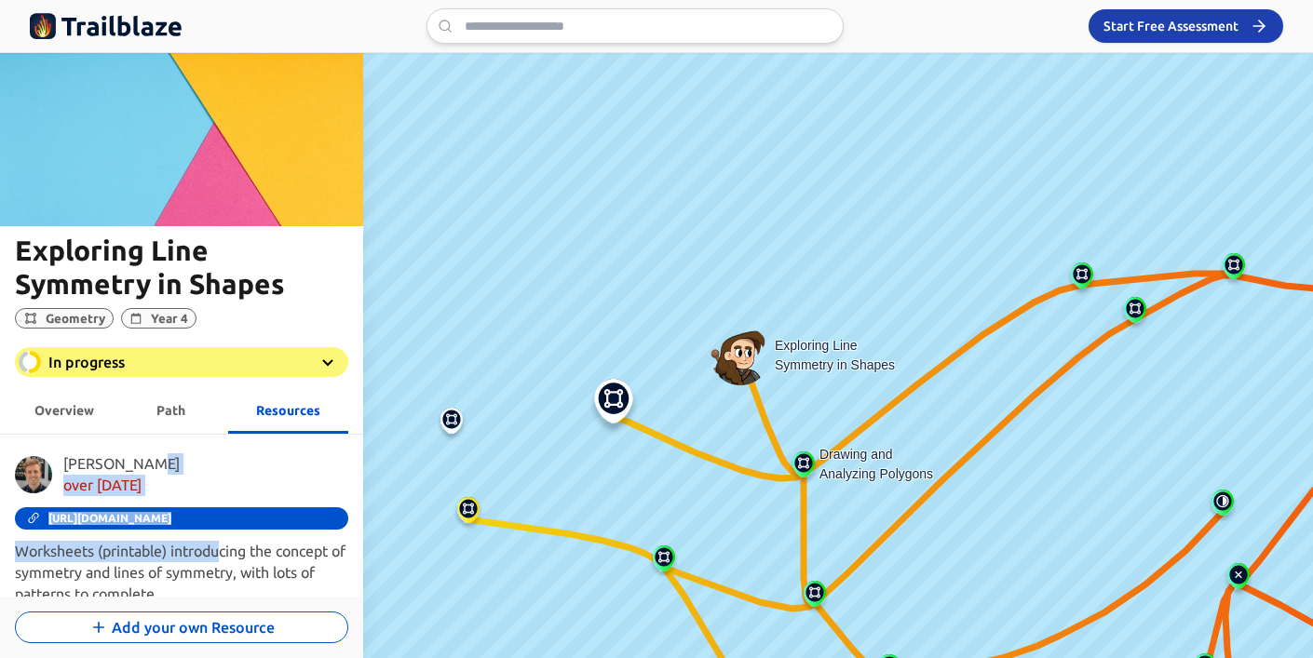
scroll to position [0, 0]
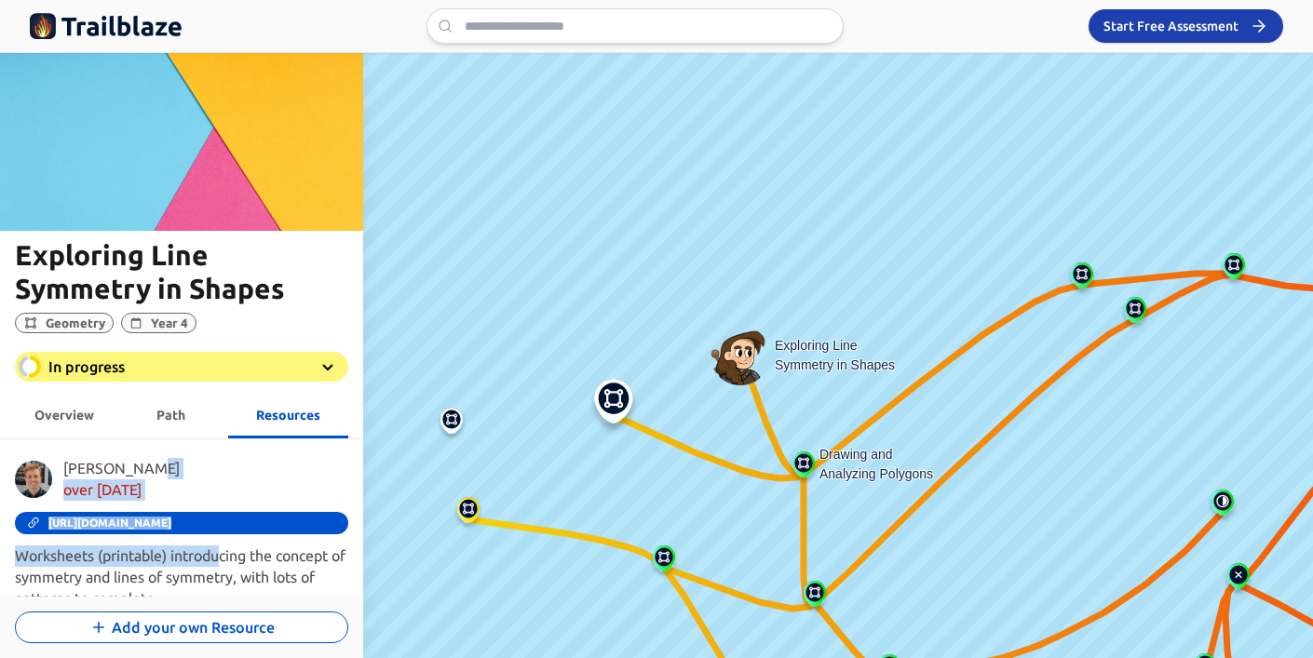
click at [184, 461] on div "[PERSON_NAME] over [DATE]" at bounding box center [181, 479] width 333 height 43
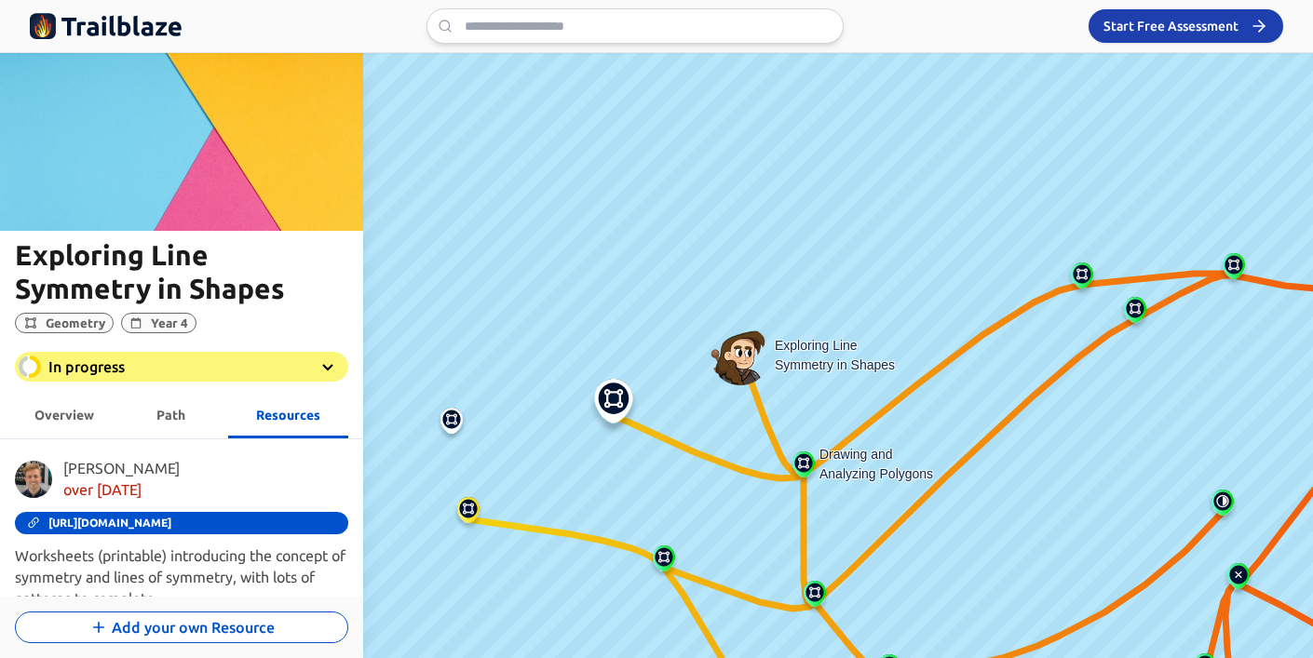
click at [158, 426] on button "Path" at bounding box center [172, 413] width 100 height 49
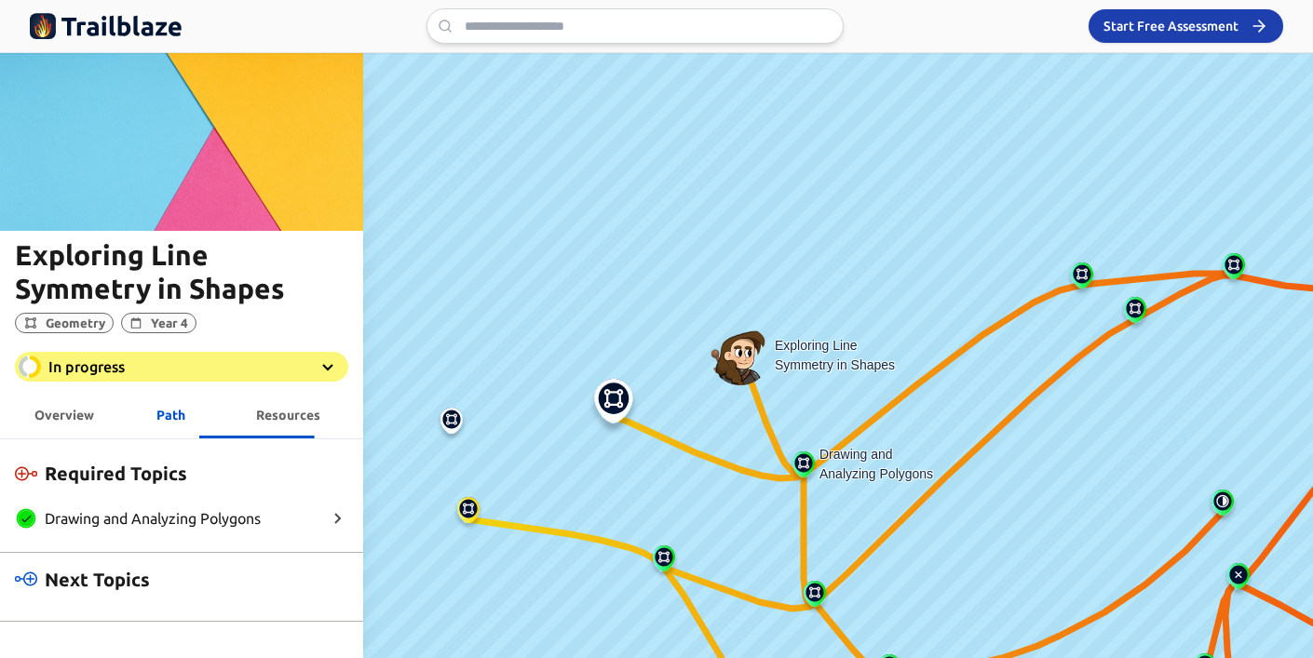
click at [167, 409] on span "Path" at bounding box center [170, 415] width 29 height 15
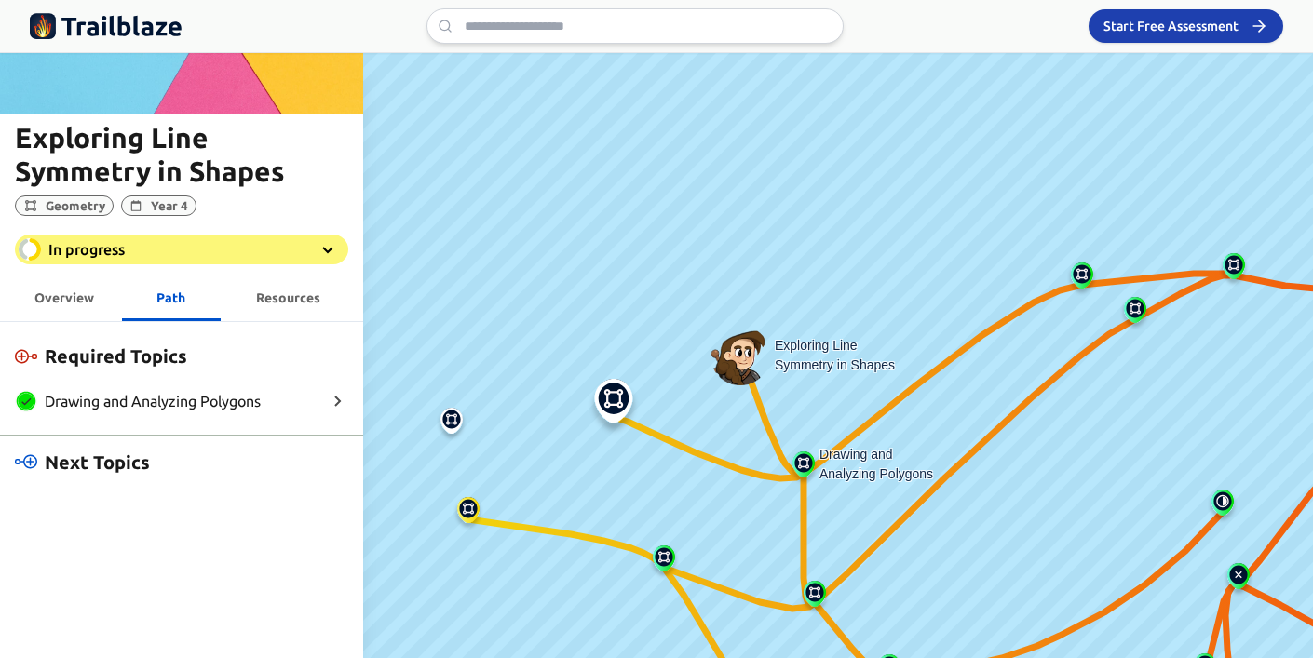
scroll to position [114, 0]
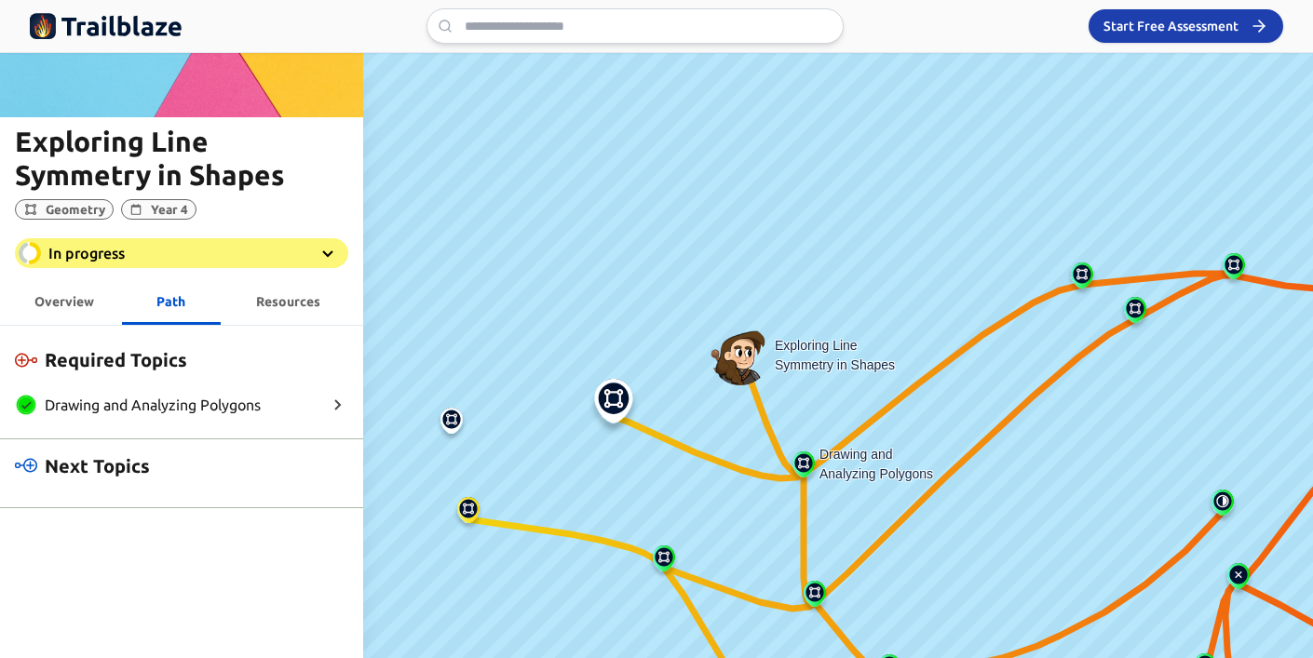
click at [57, 302] on span "Overview" at bounding box center [64, 301] width 60 height 15
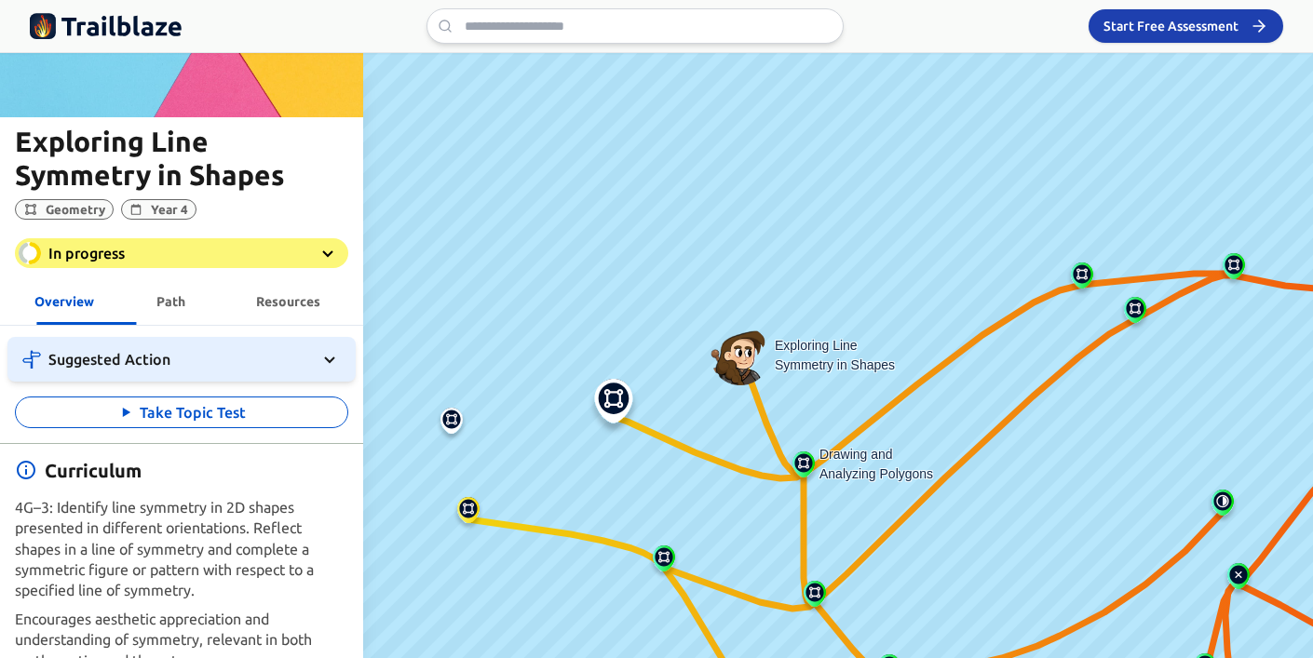
click at [49, 295] on span "Overview" at bounding box center [64, 301] width 60 height 15
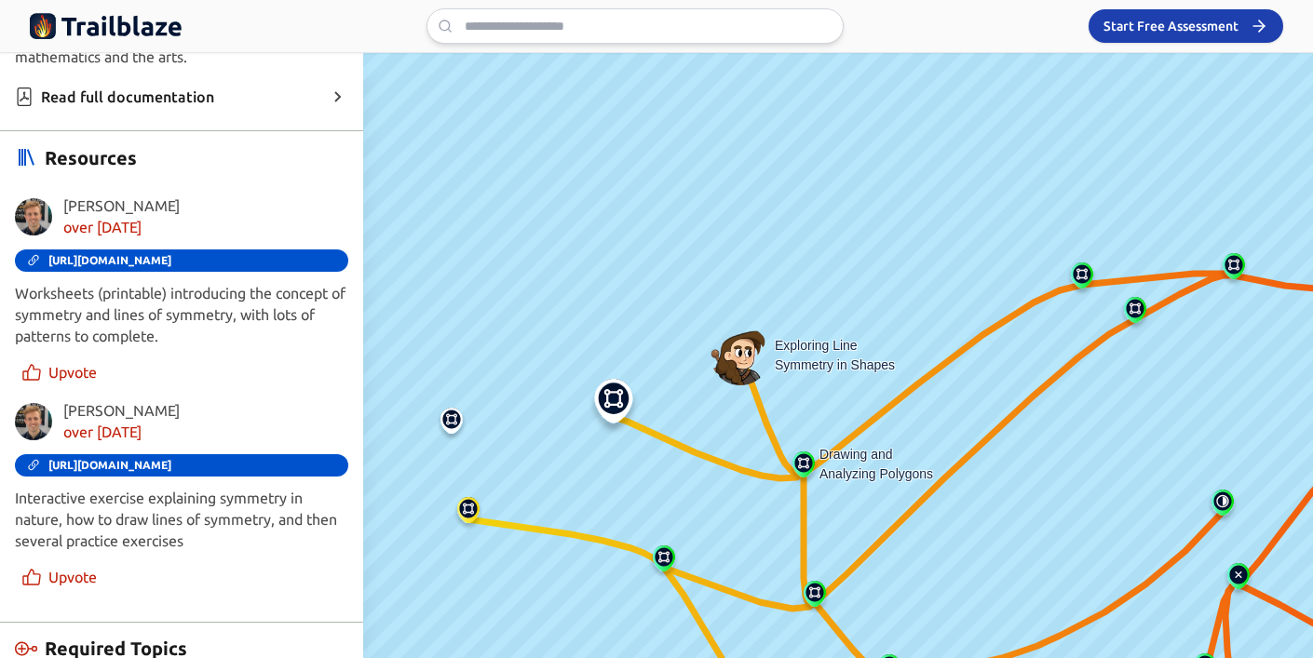
scroll to position [747, 0]
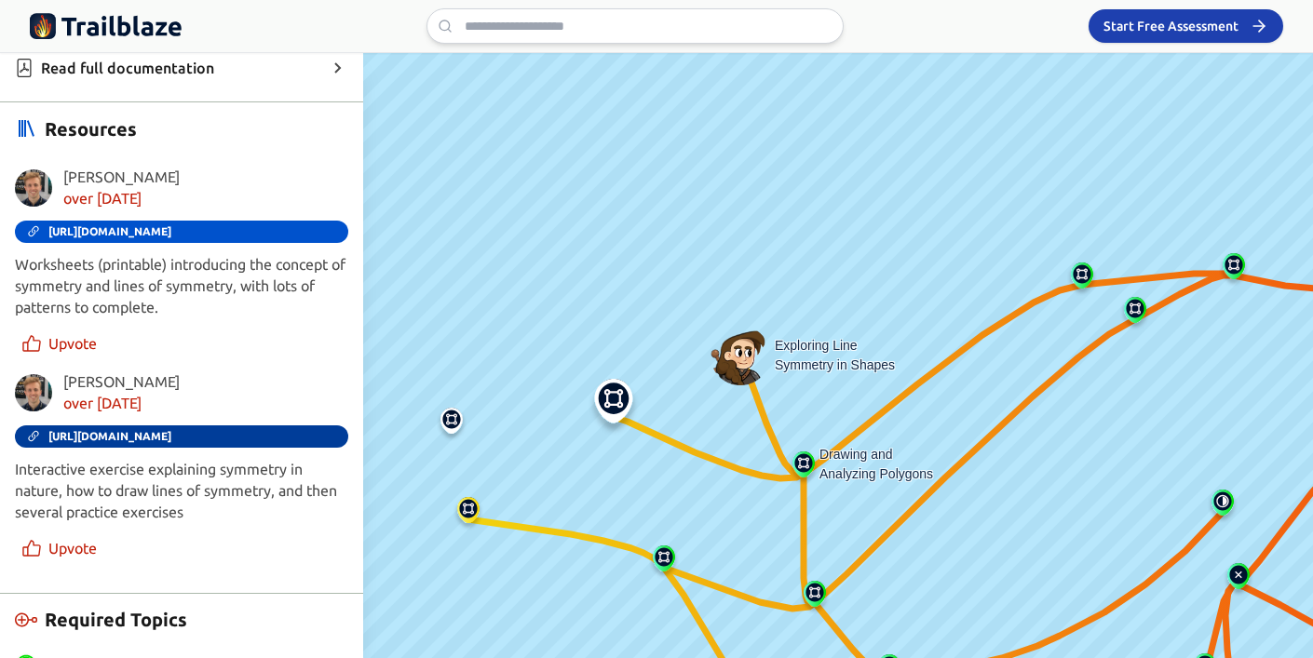
click at [103, 424] on div "[PERSON_NAME] over [DATE] [URL][DOMAIN_NAME] Interactive exercise explaining sy…" at bounding box center [181, 468] width 333 height 192
click at [171, 431] on span "[URL][DOMAIN_NAME]" at bounding box center [109, 436] width 123 height 13
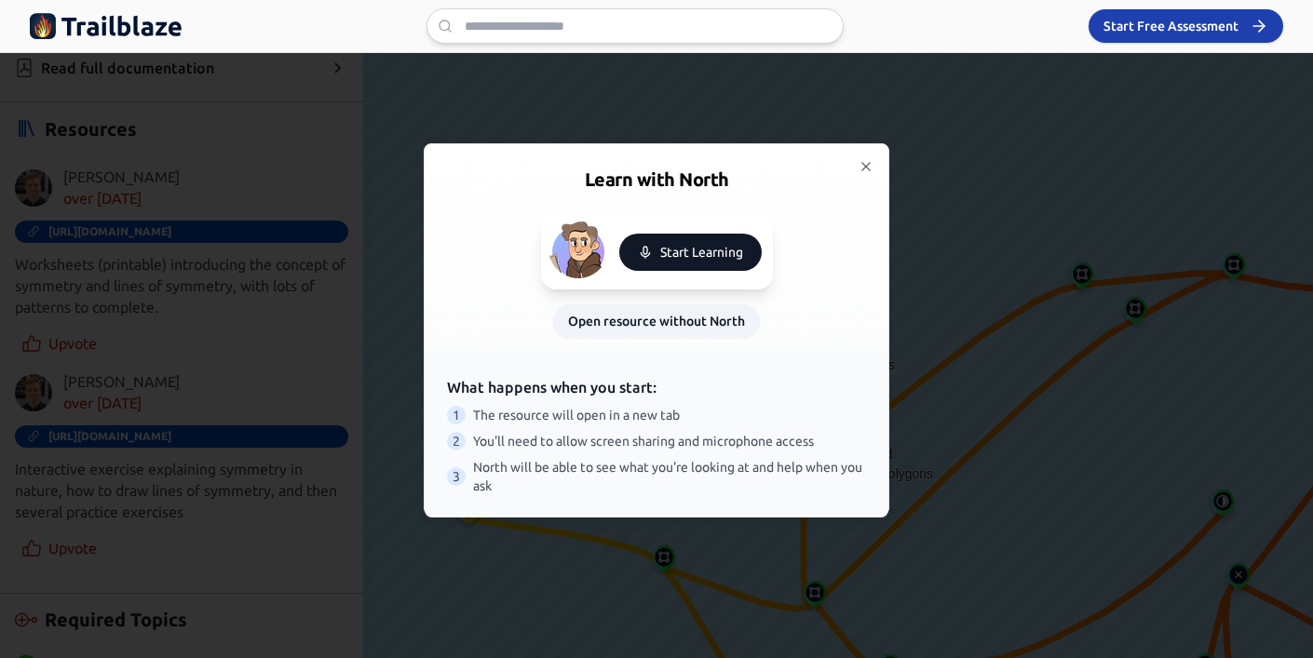
click at [738, 261] on button "Start Learning" at bounding box center [690, 252] width 142 height 37
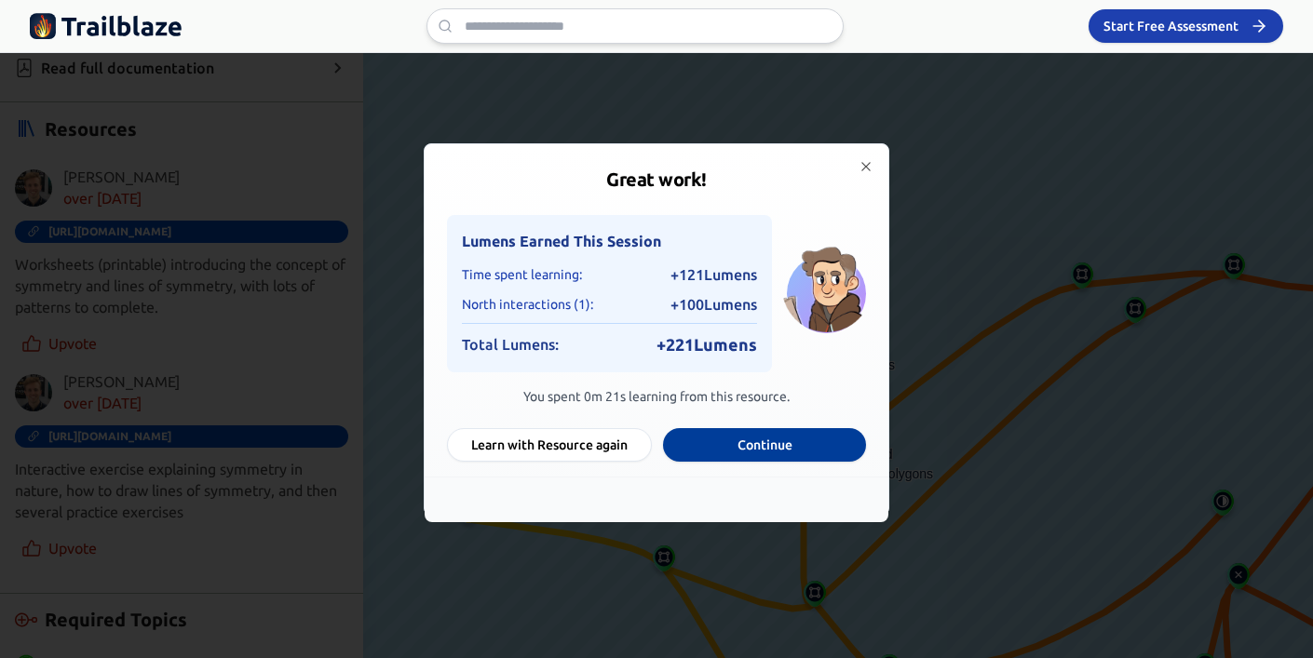
click at [748, 440] on button "Continue" at bounding box center [764, 445] width 203 height 34
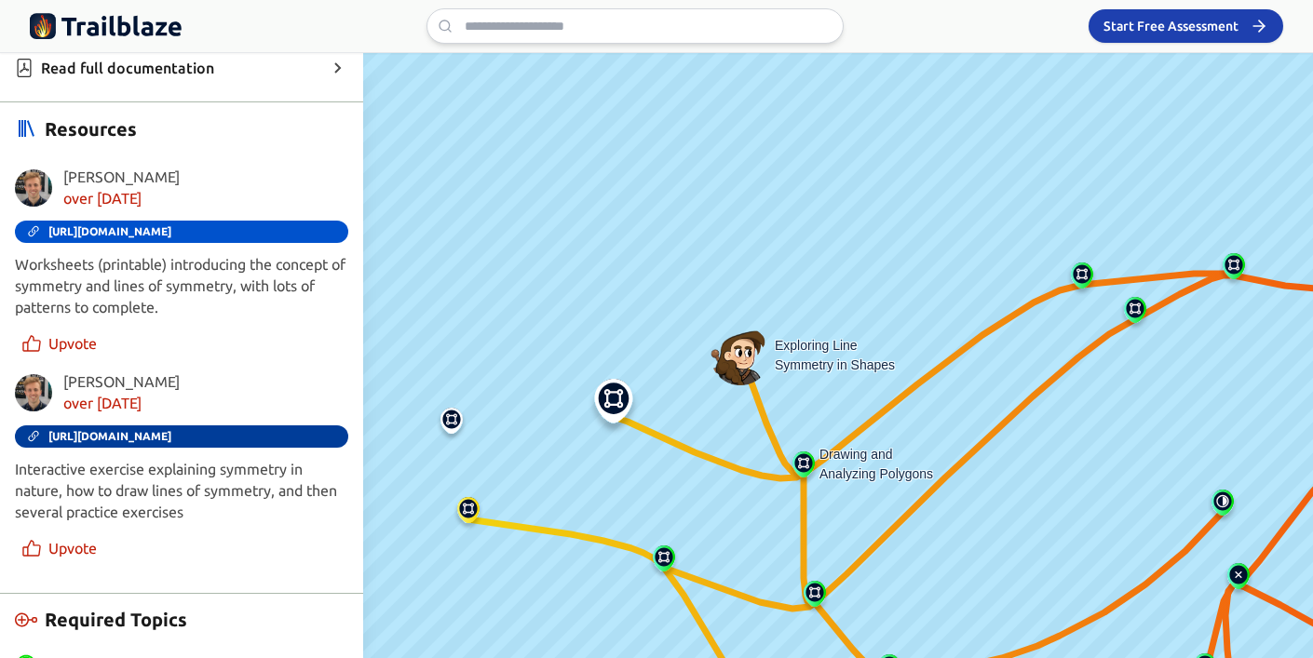
click at [193, 442] on link "[URL][DOMAIN_NAME]" at bounding box center [181, 437] width 333 height 22
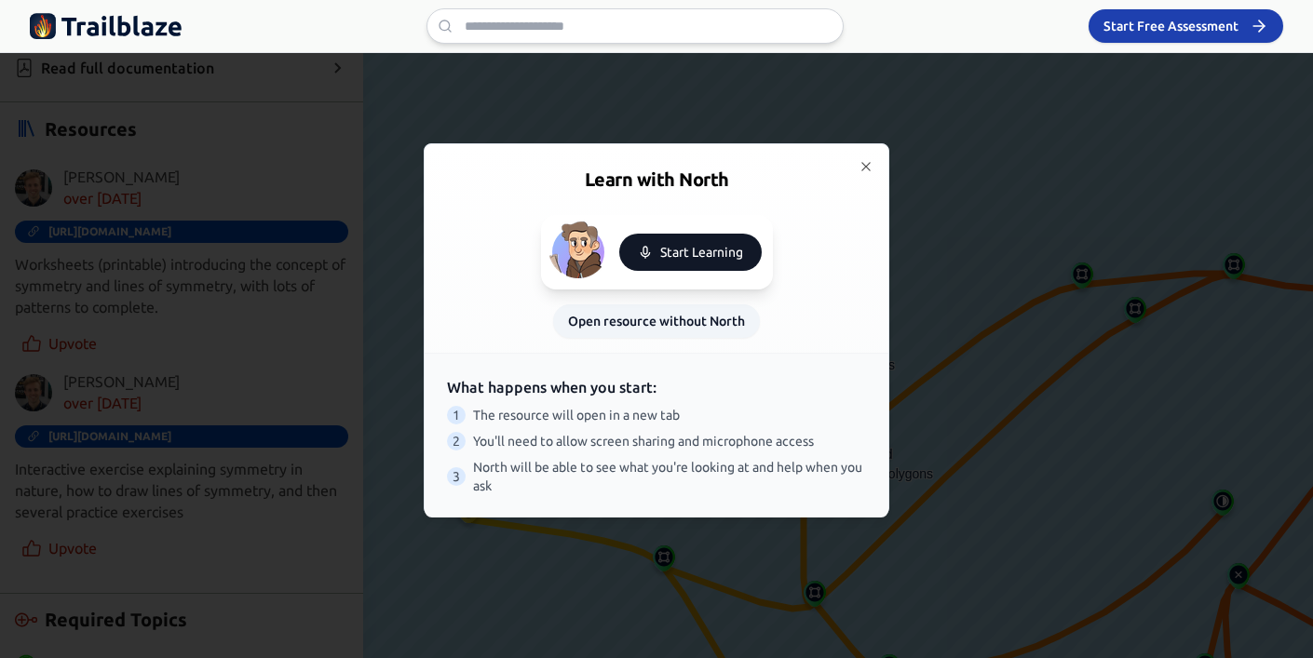
click at [696, 257] on button "Start Learning" at bounding box center [690, 252] width 142 height 37
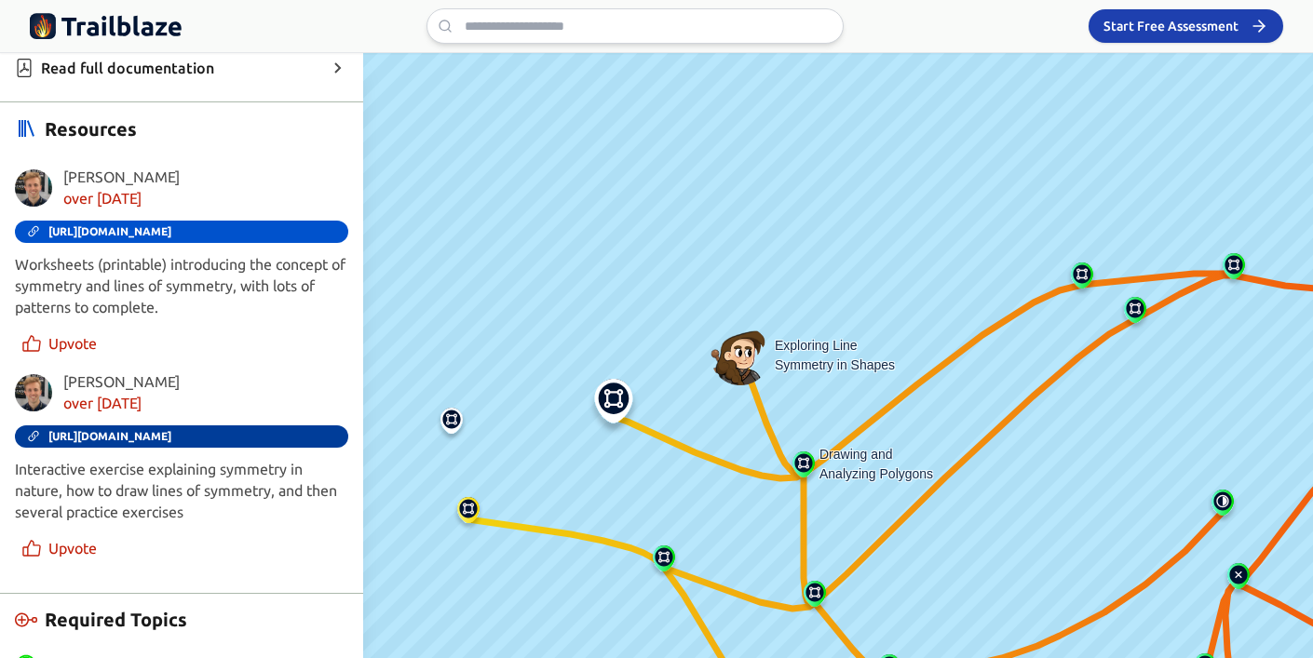
click at [171, 433] on span "[URL][DOMAIN_NAME]" at bounding box center [109, 436] width 123 height 13
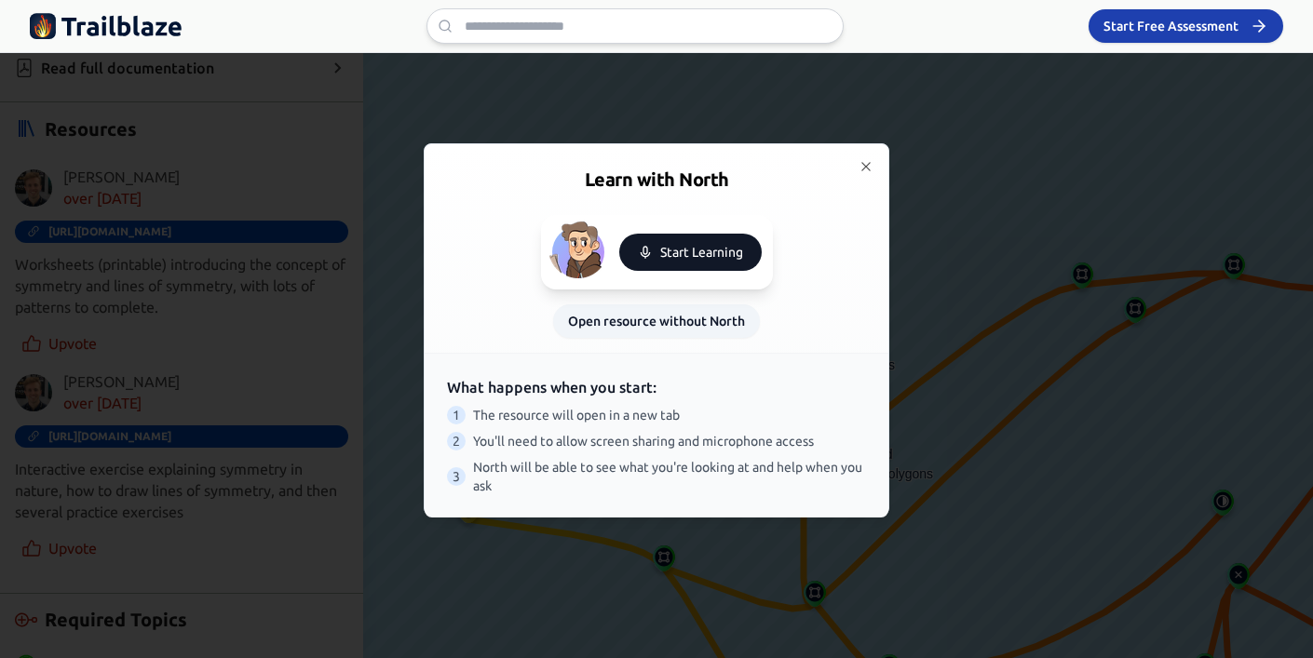
click at [699, 242] on button "Start Learning" at bounding box center [690, 252] width 142 height 37
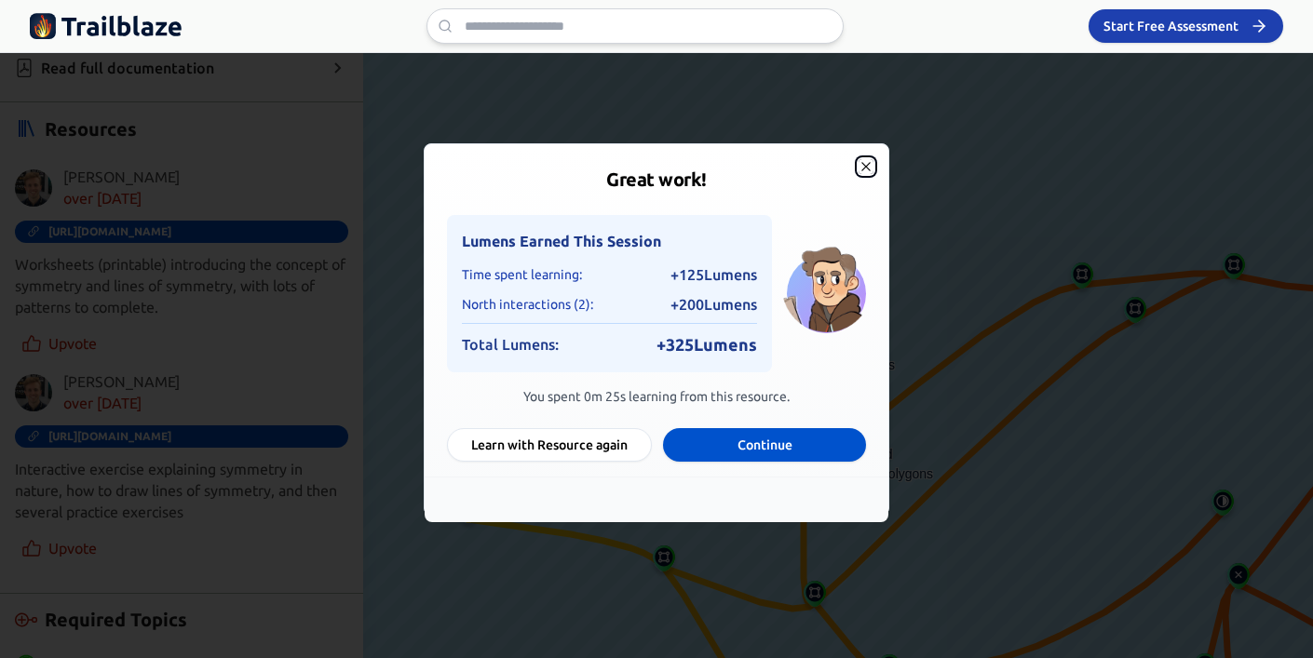
click at [872, 167] on icon "button" at bounding box center [866, 166] width 15 height 15
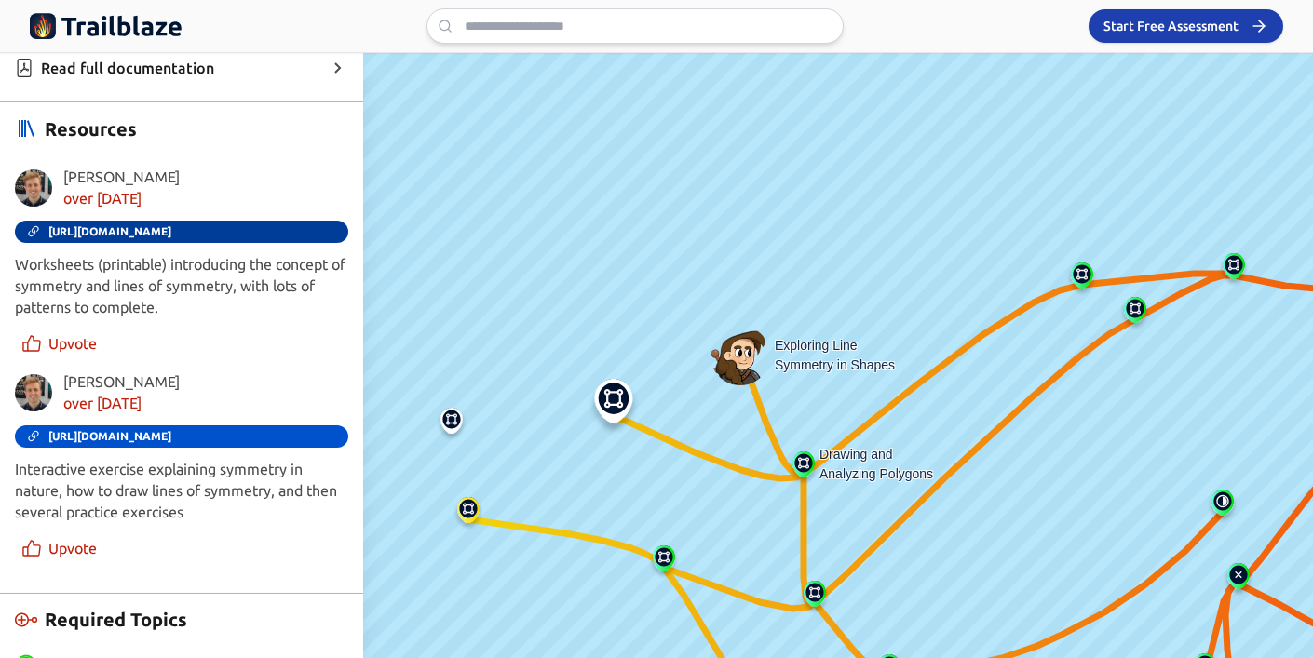
click at [171, 234] on span "[URL][DOMAIN_NAME]" at bounding box center [109, 231] width 123 height 13
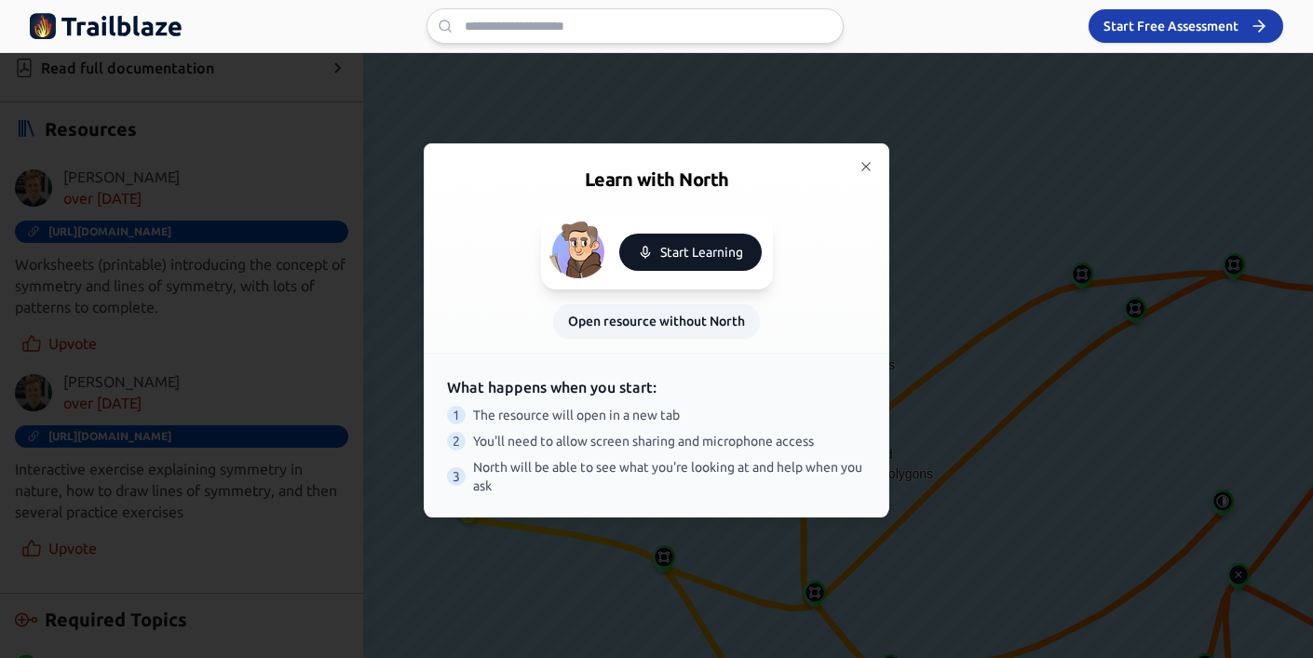
click at [685, 253] on button "Start Learning" at bounding box center [690, 252] width 142 height 37
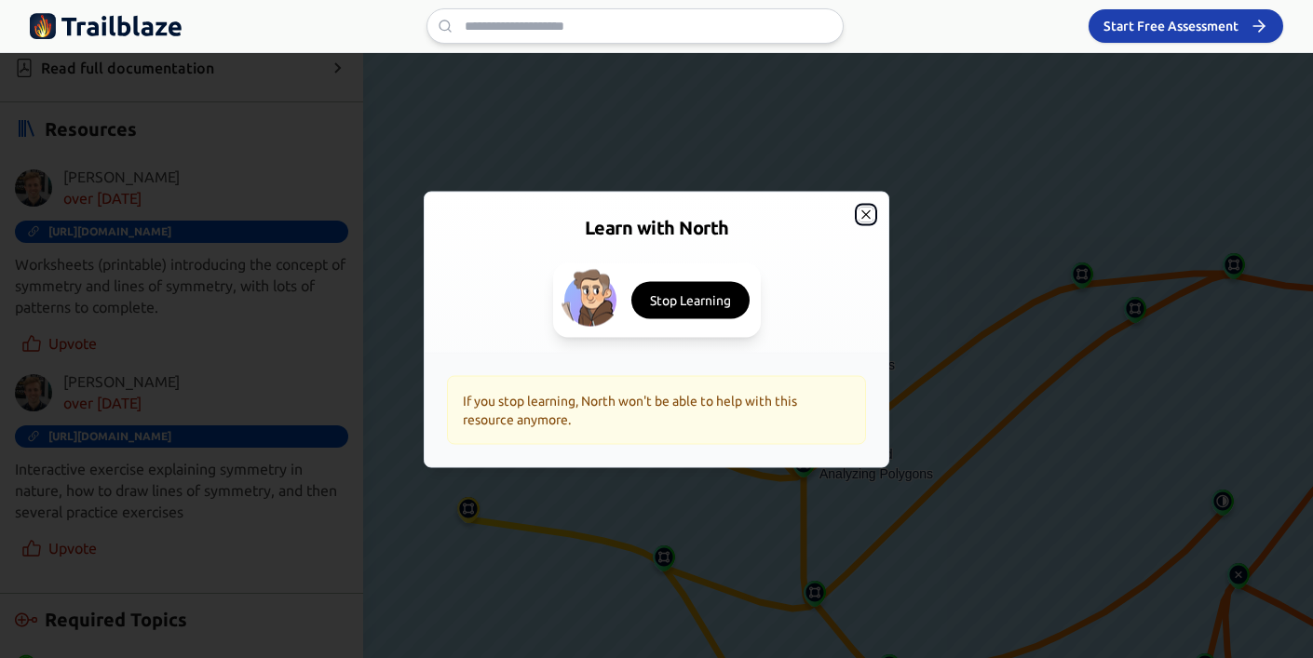
click at [866, 214] on icon "button" at bounding box center [865, 214] width 8 height 8
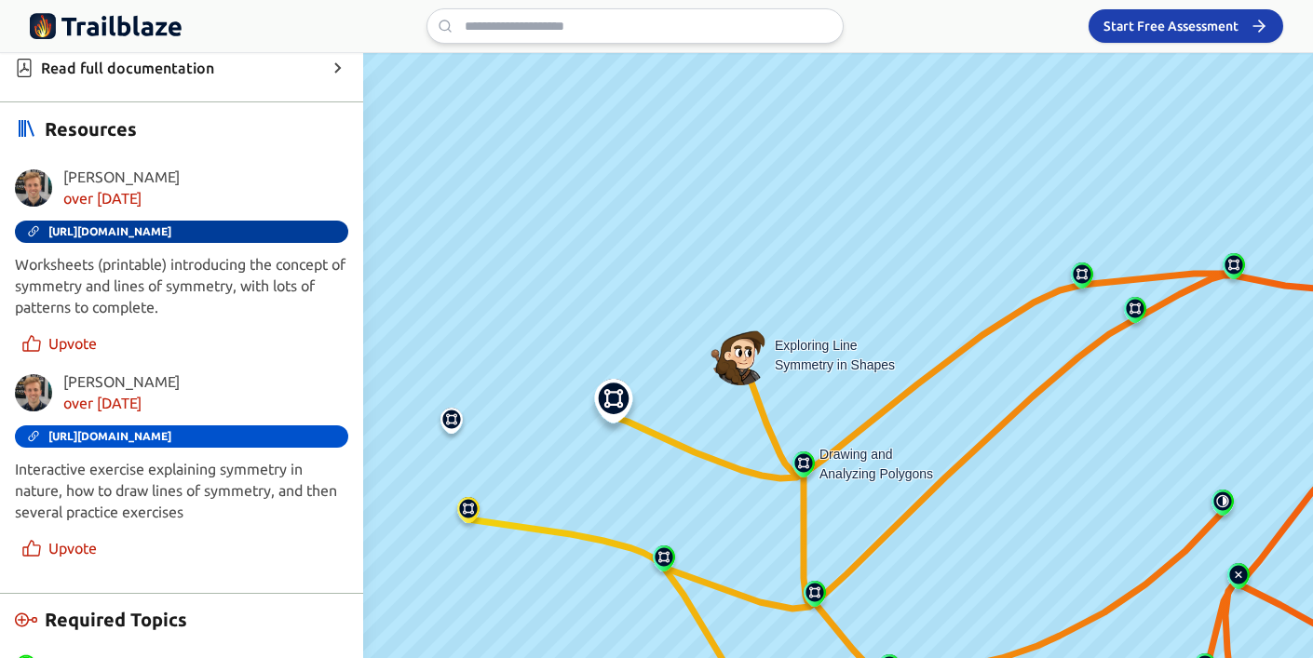
click at [171, 225] on span "[URL][DOMAIN_NAME]" at bounding box center [109, 231] width 123 height 13
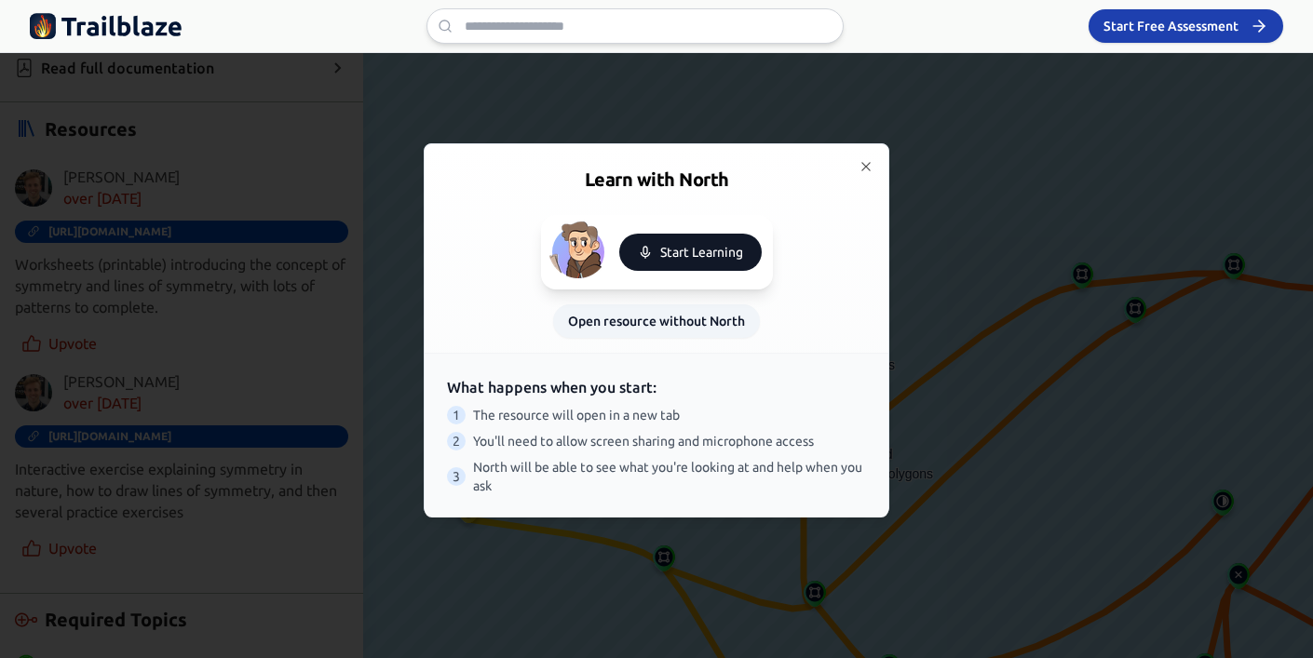
click at [697, 261] on button "Start Learning" at bounding box center [690, 252] width 142 height 37
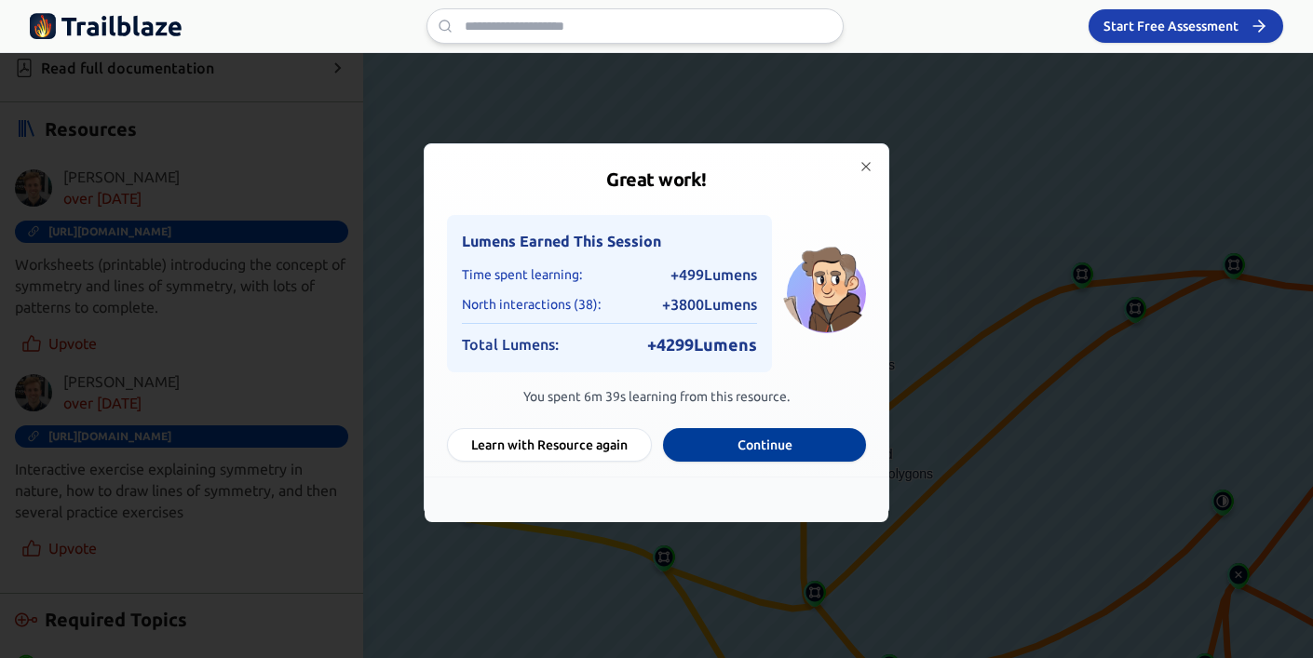
click at [738, 449] on button "Continue" at bounding box center [764, 445] width 203 height 34
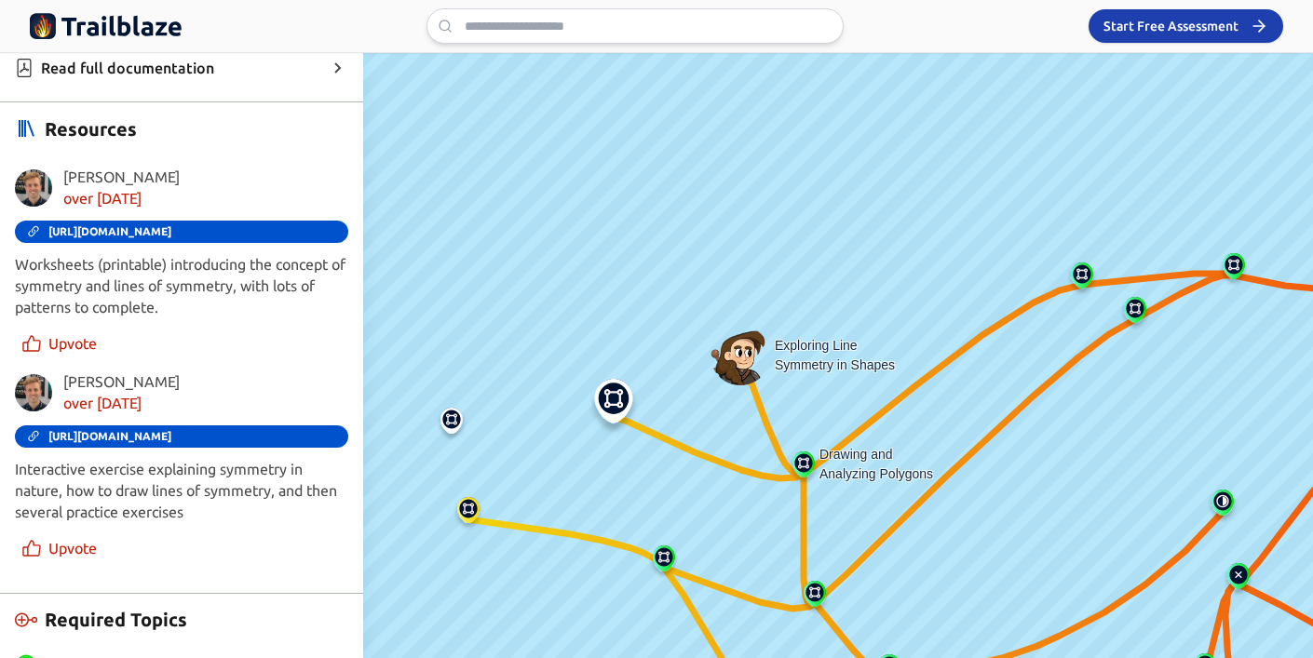
click at [146, 211] on div "[PERSON_NAME] over [DATE] [URL][DOMAIN_NAME] Worksheets (printable) introducing…" at bounding box center [181, 263] width 333 height 192
click at [147, 230] on span "[URL][DOMAIN_NAME]" at bounding box center [109, 231] width 123 height 13
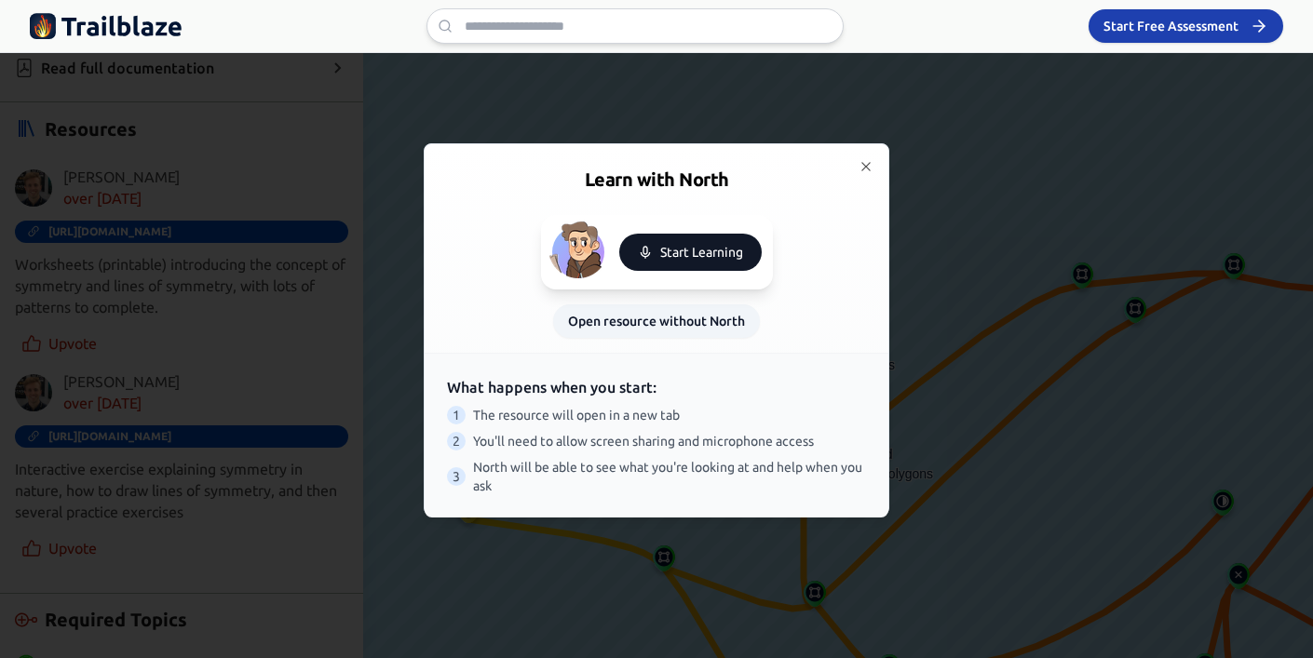
click at [693, 260] on button "Start Learning" at bounding box center [690, 252] width 142 height 37
click at [901, 428] on div at bounding box center [656, 329] width 1313 height 658
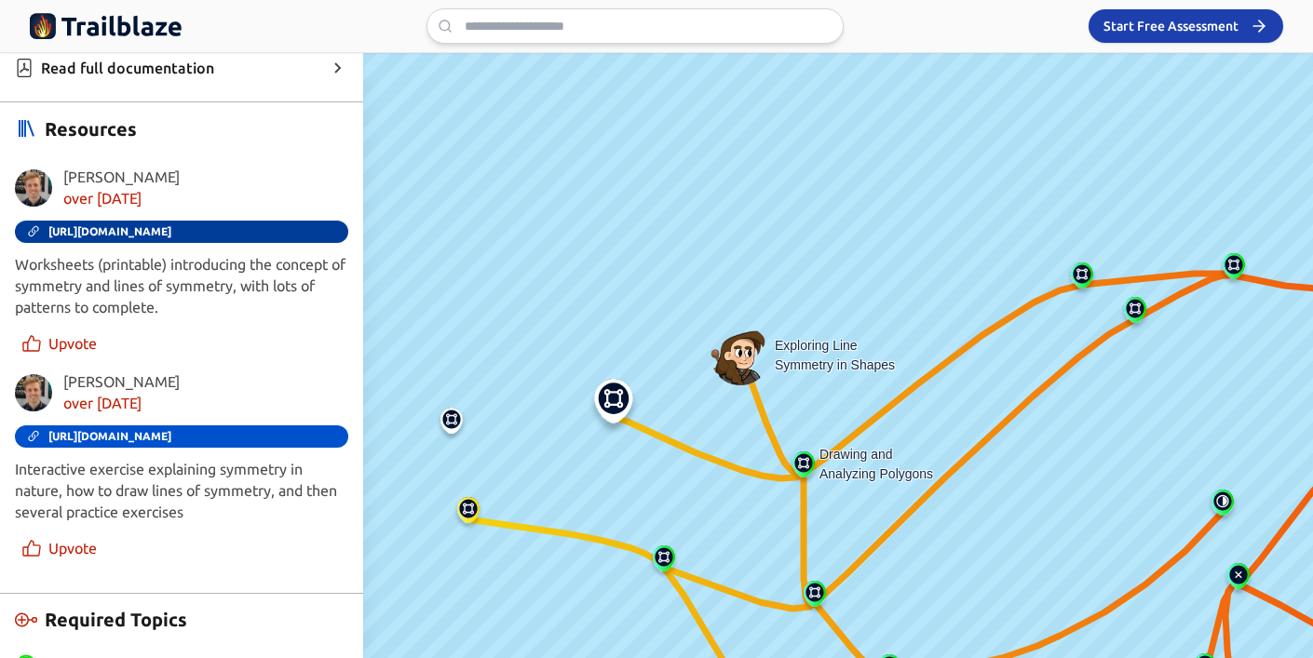
click at [193, 223] on link "[URL][DOMAIN_NAME]" at bounding box center [181, 232] width 333 height 22
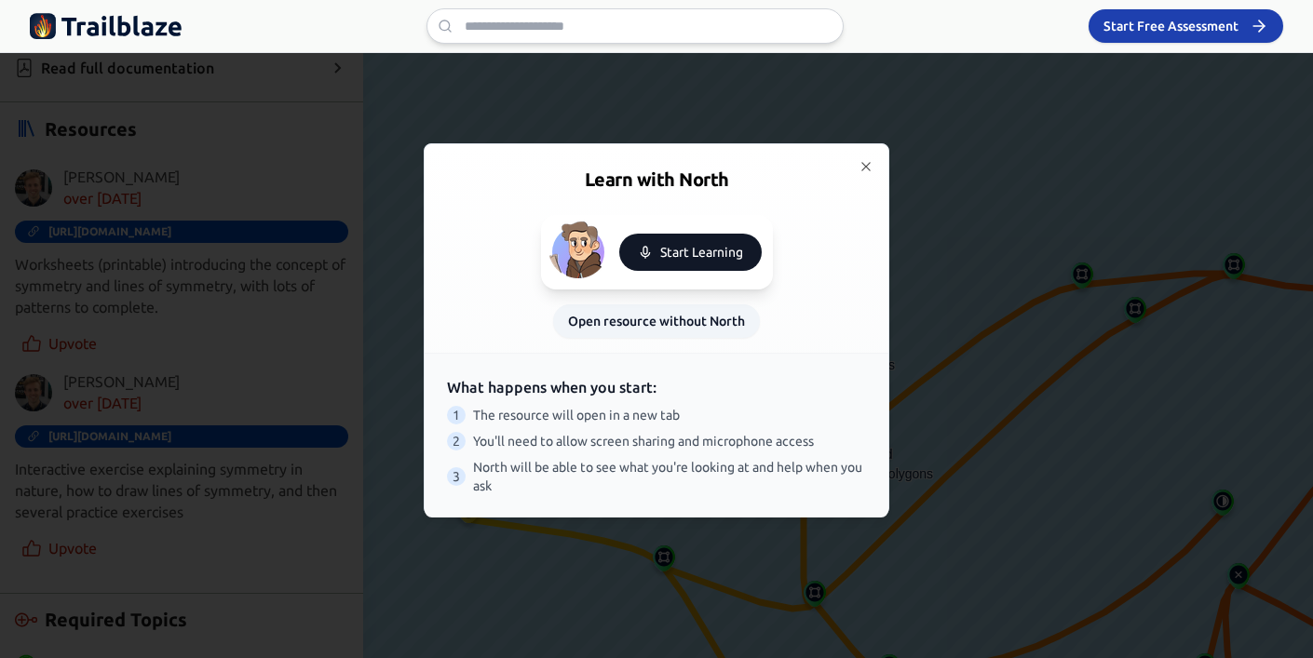
click at [625, 252] on button "Start Learning" at bounding box center [690, 252] width 142 height 37
